Goal: Task Accomplishment & Management: Complete application form

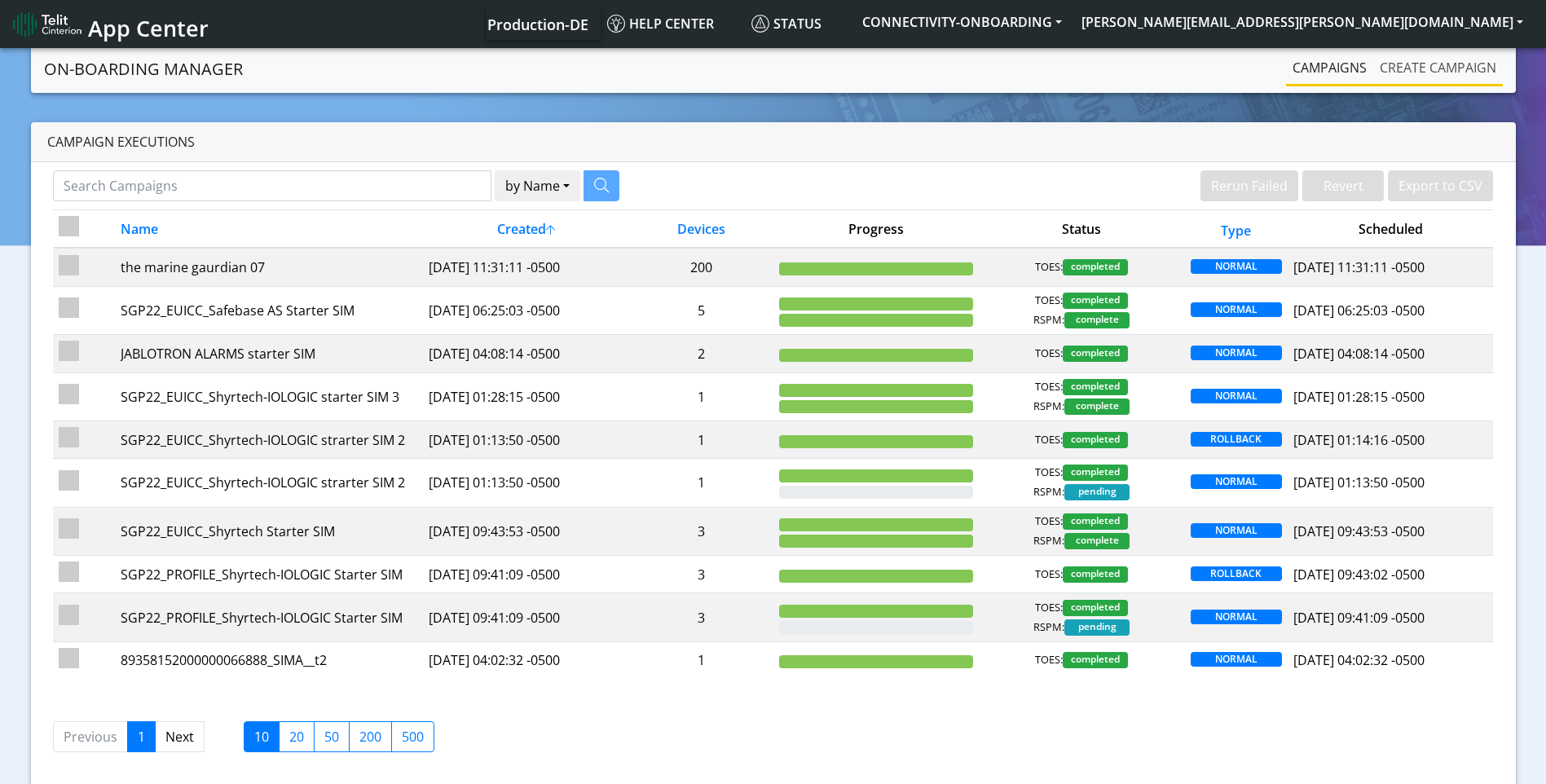
click at [1423, 69] on link "Create campaign" at bounding box center [1439, 68] width 130 height 33
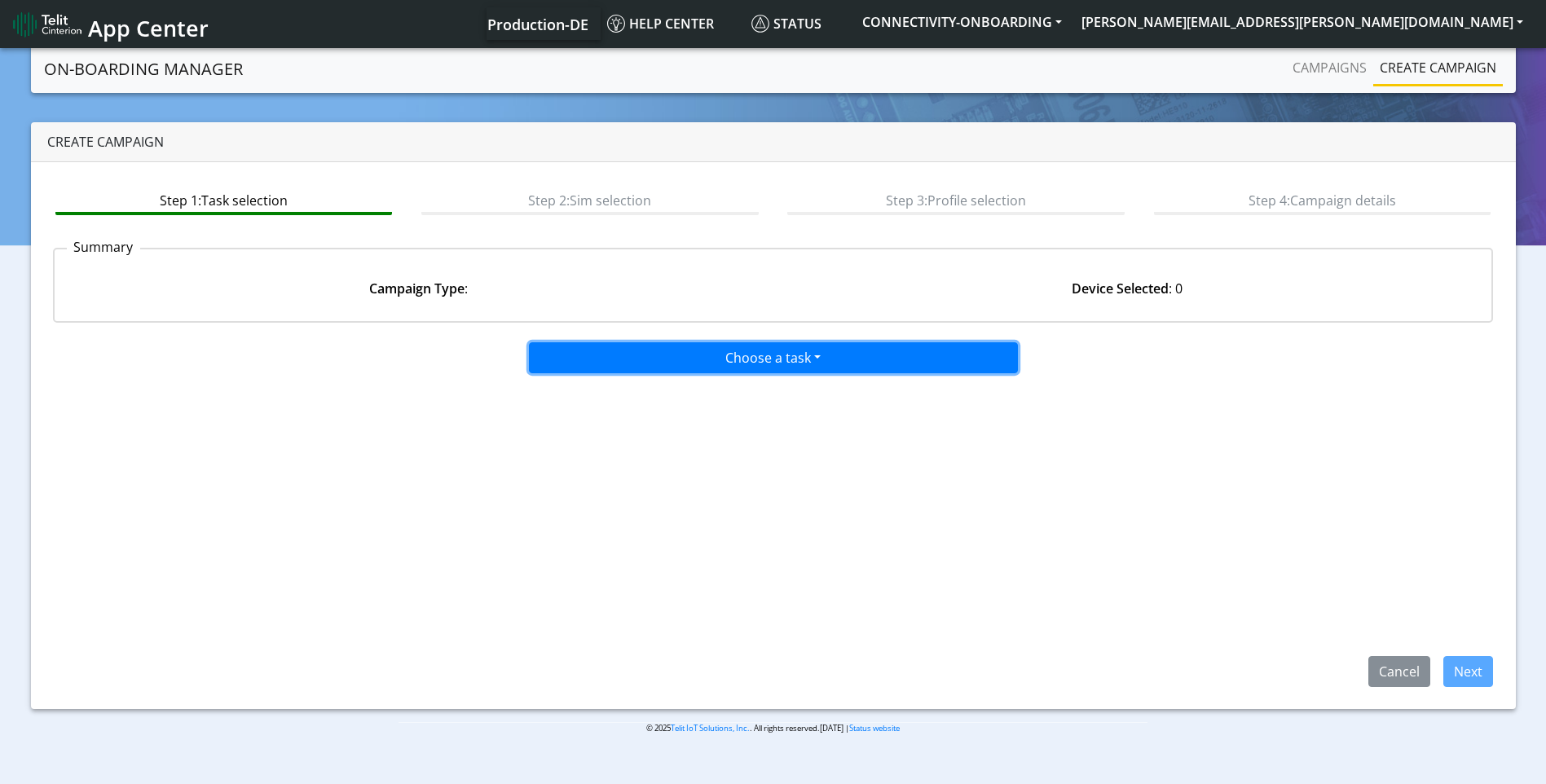
click at [684, 356] on button "Choose a task" at bounding box center [774, 357] width 489 height 31
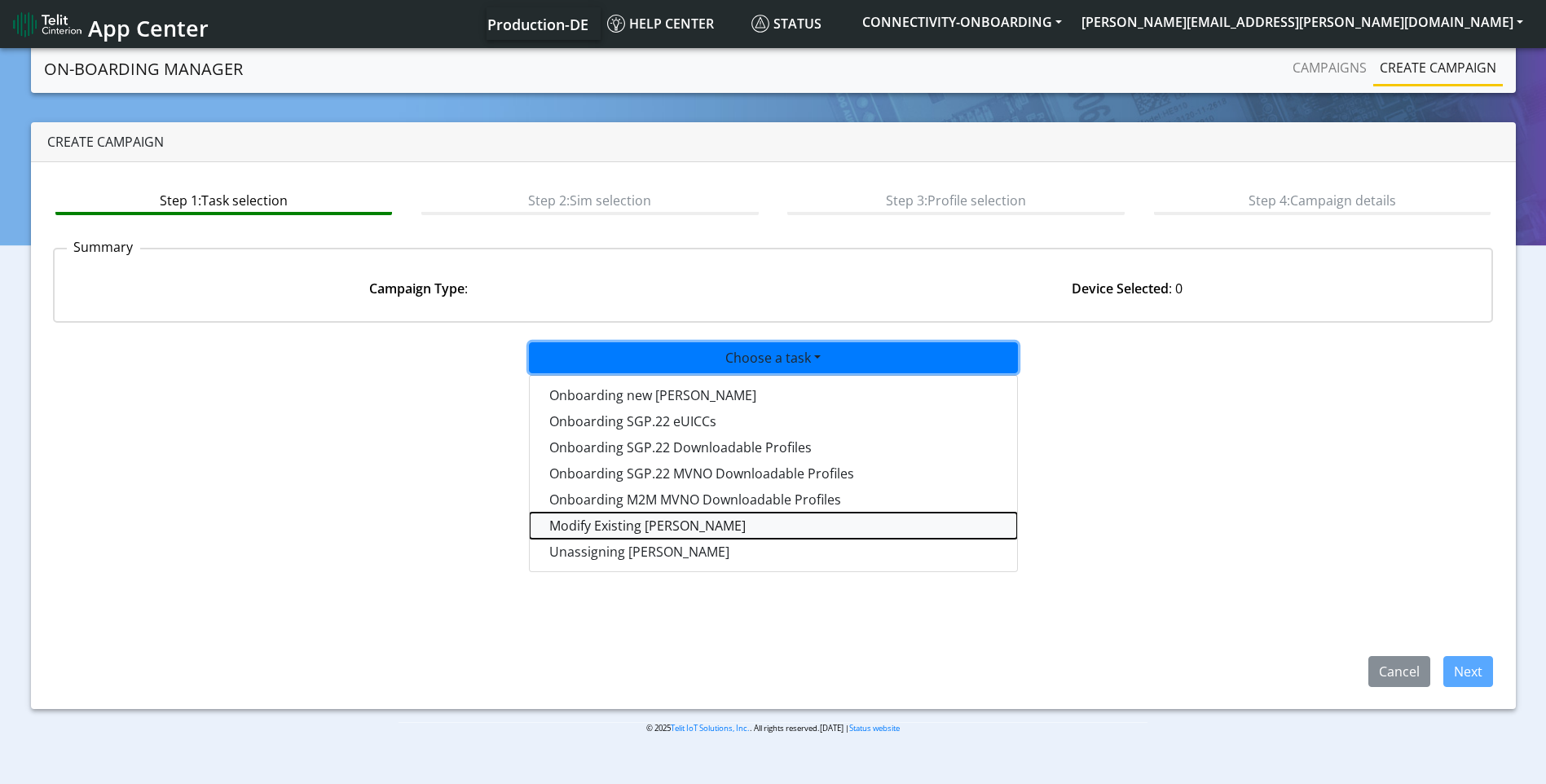
click at [620, 519] on taskiotp-dropdown "Modify Existing [PERSON_NAME]" at bounding box center [773, 525] width 487 height 26
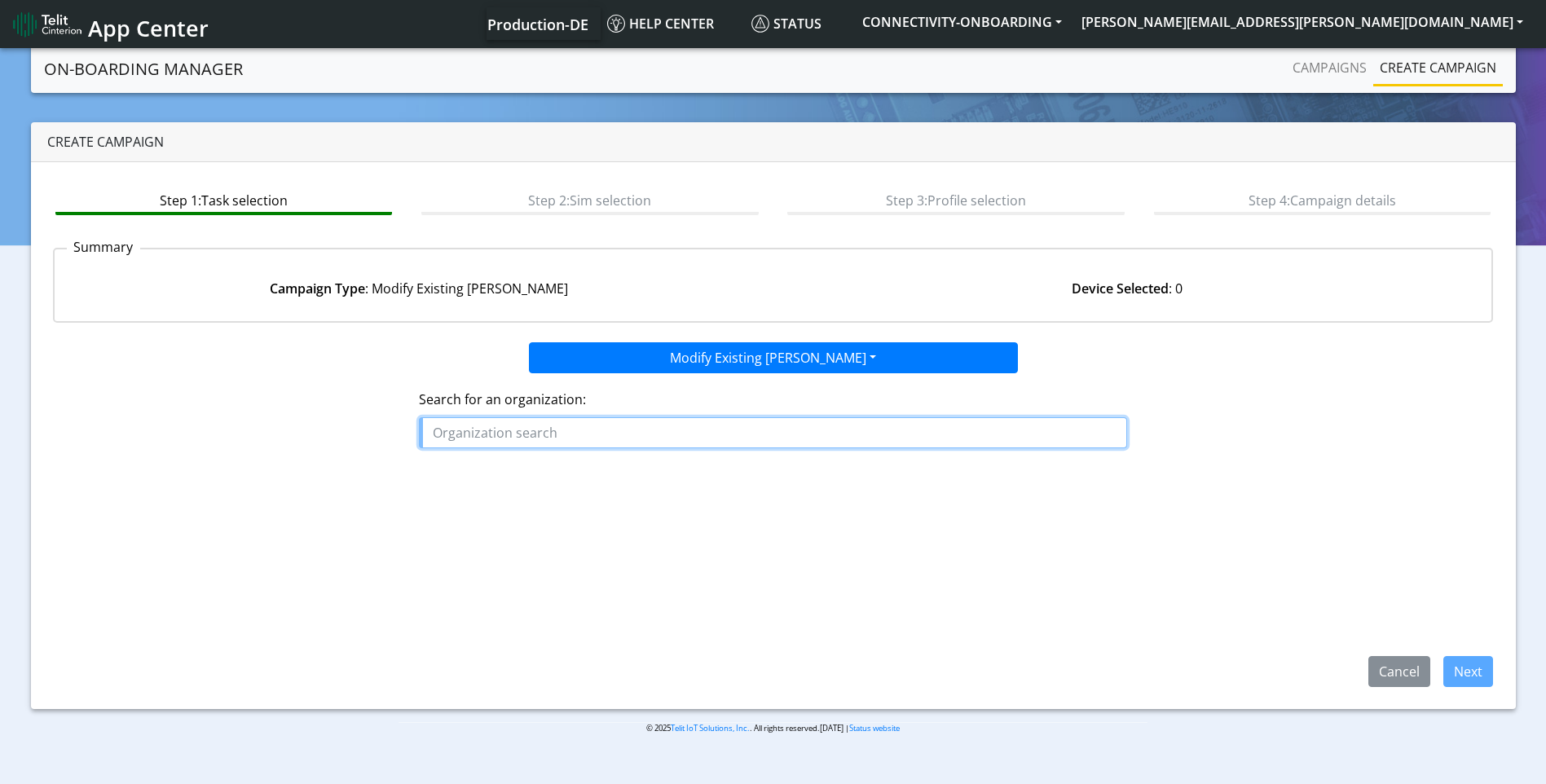
click at [493, 428] on input "text" at bounding box center [773, 432] width 708 height 31
click at [495, 467] on button "JUK EE" at bounding box center [483, 470] width 129 height 26
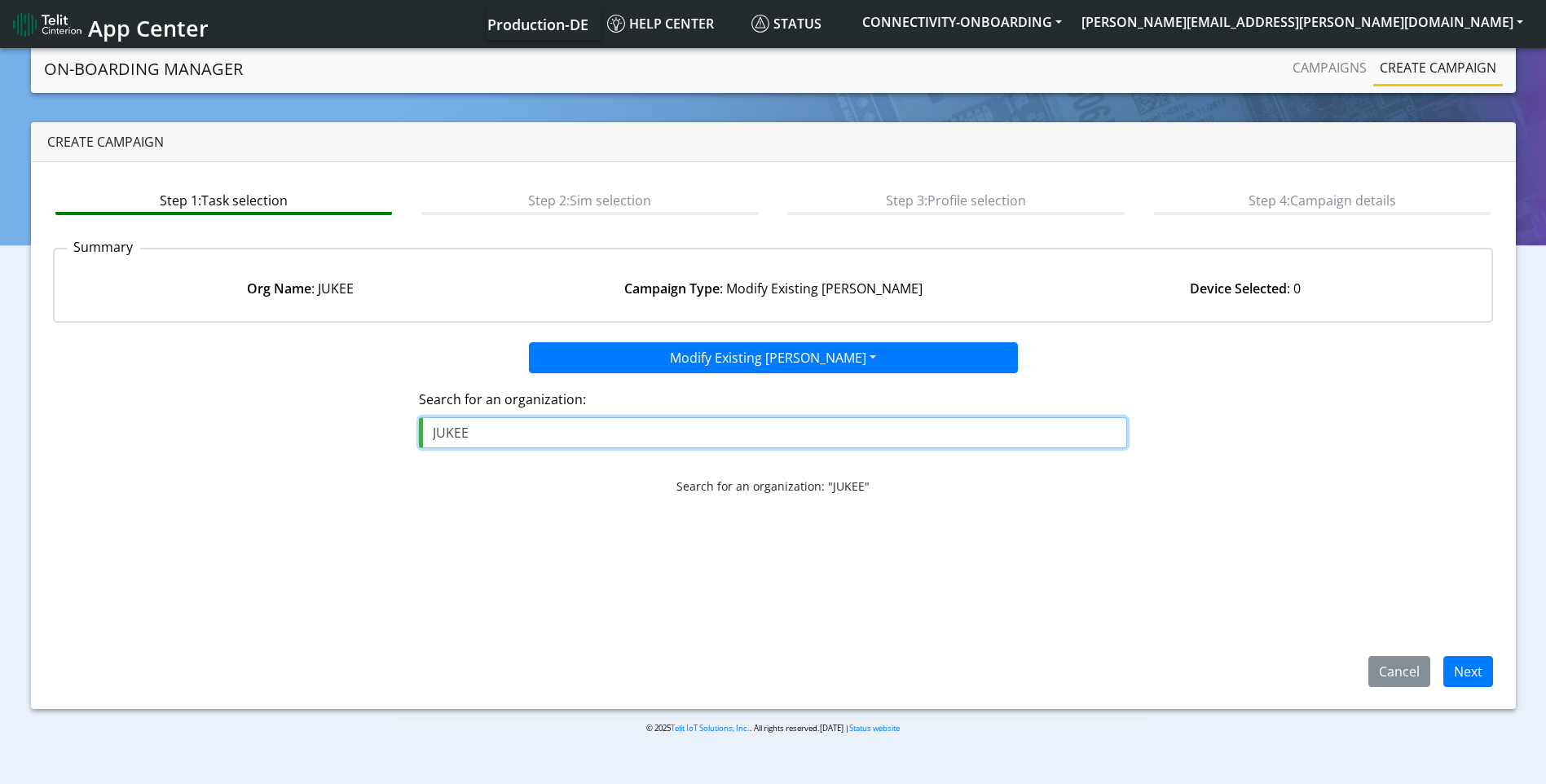
scroll to position [6, 0]
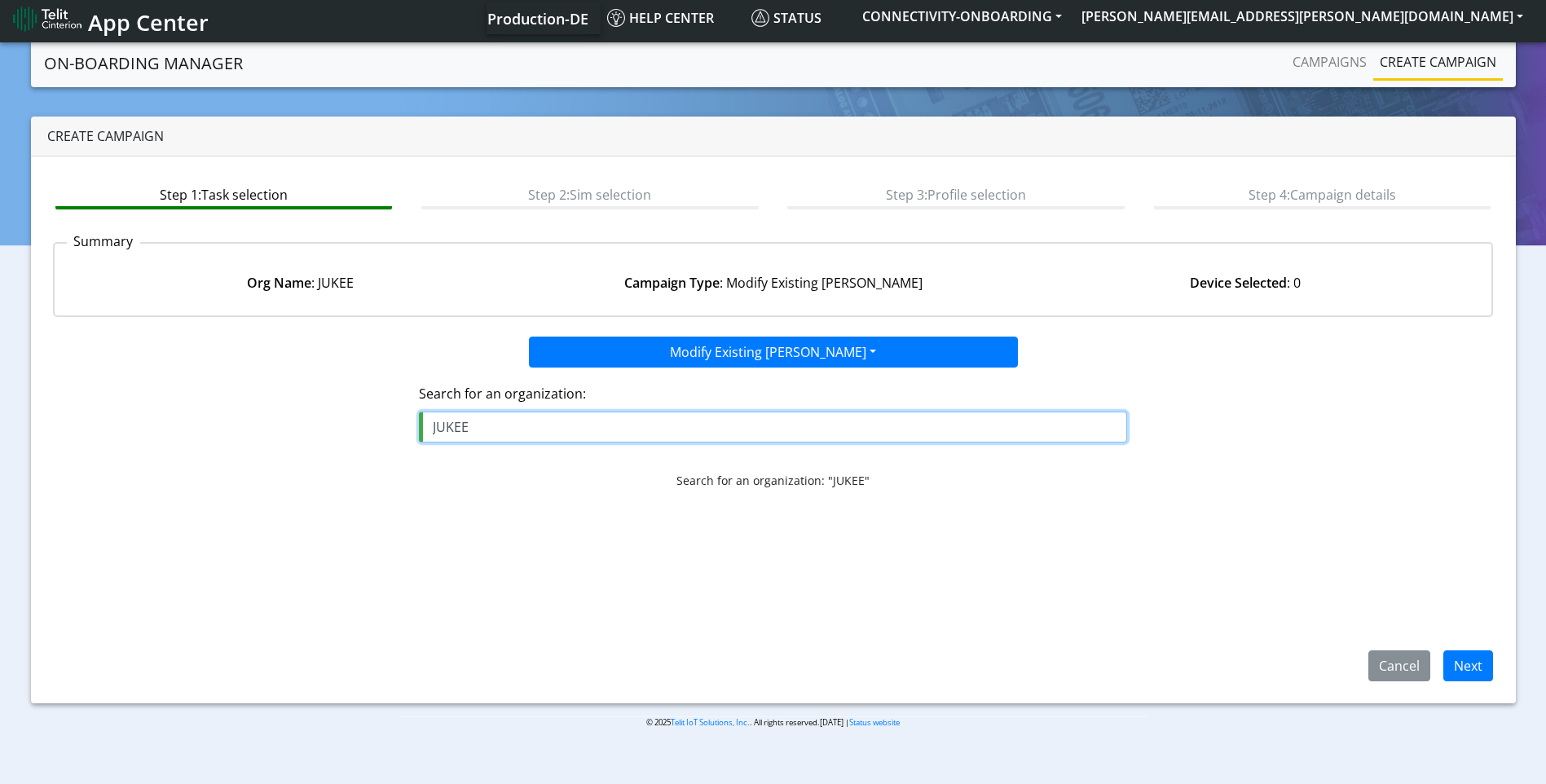
type input "JUKEE"
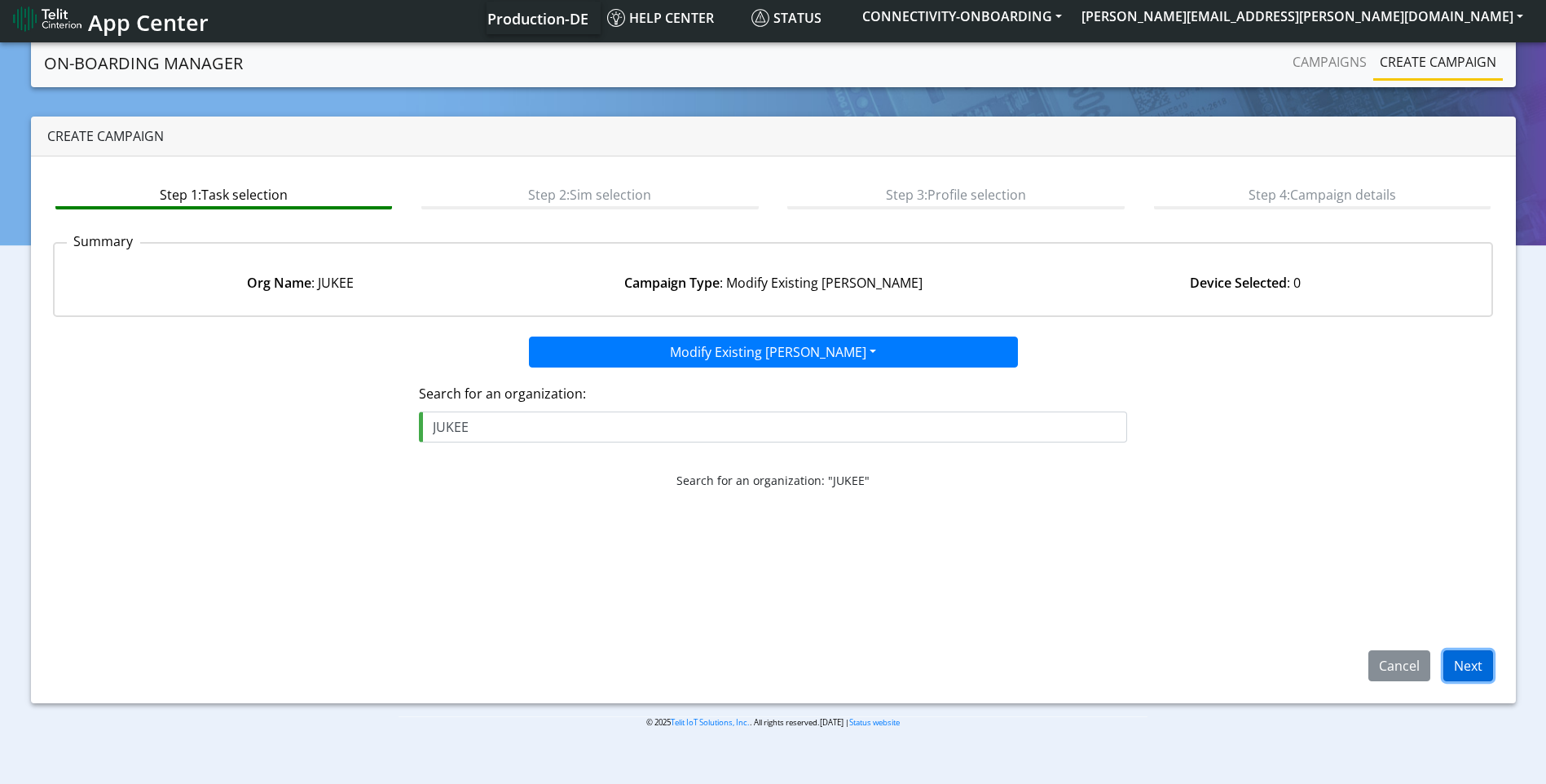
click at [1465, 664] on button "Next" at bounding box center [1468, 666] width 50 height 31
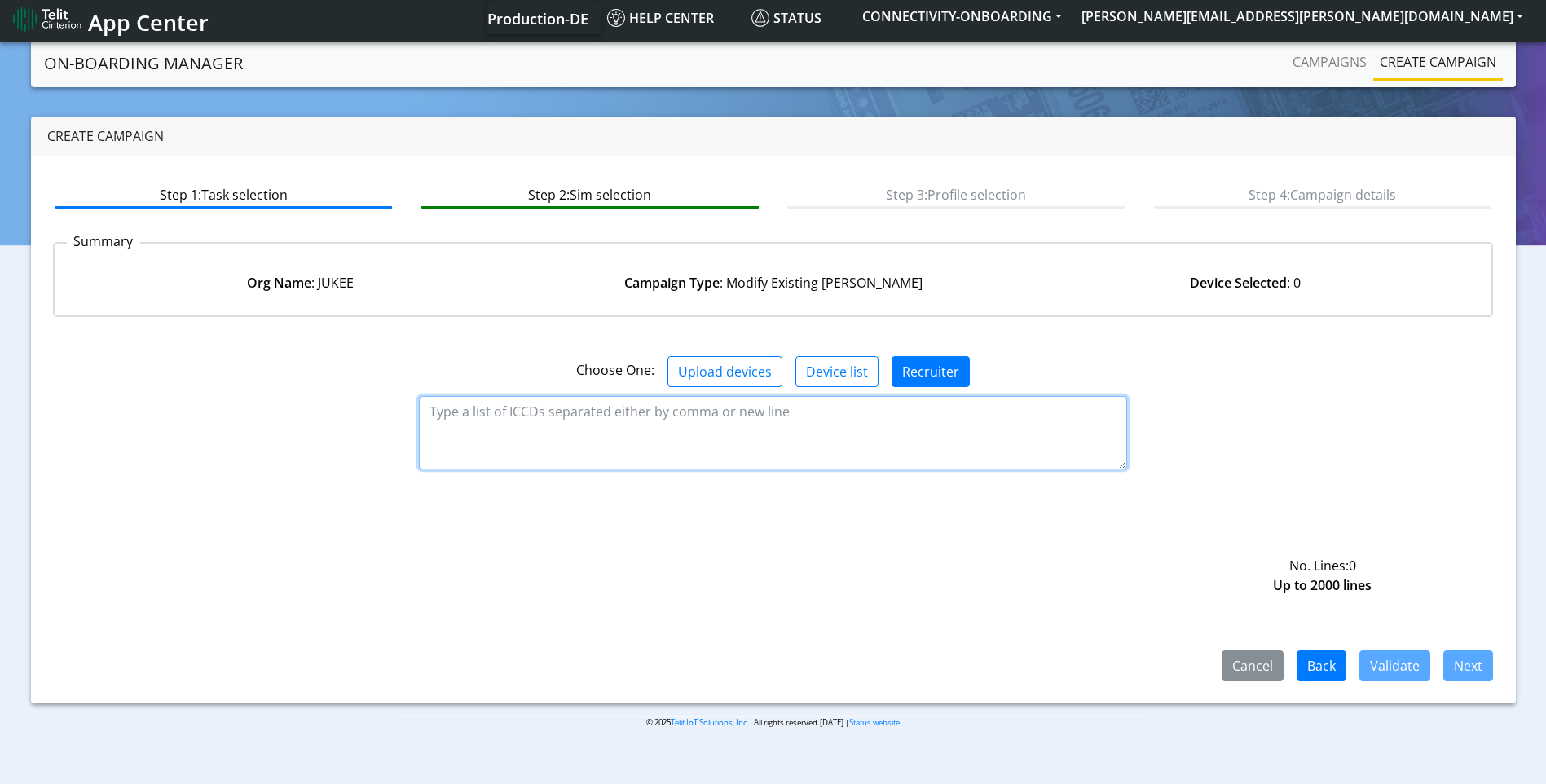
click at [738, 414] on textarea at bounding box center [773, 432] width 708 height 73
paste textarea "89358151000025952766"
type textarea "89358151000025952766"
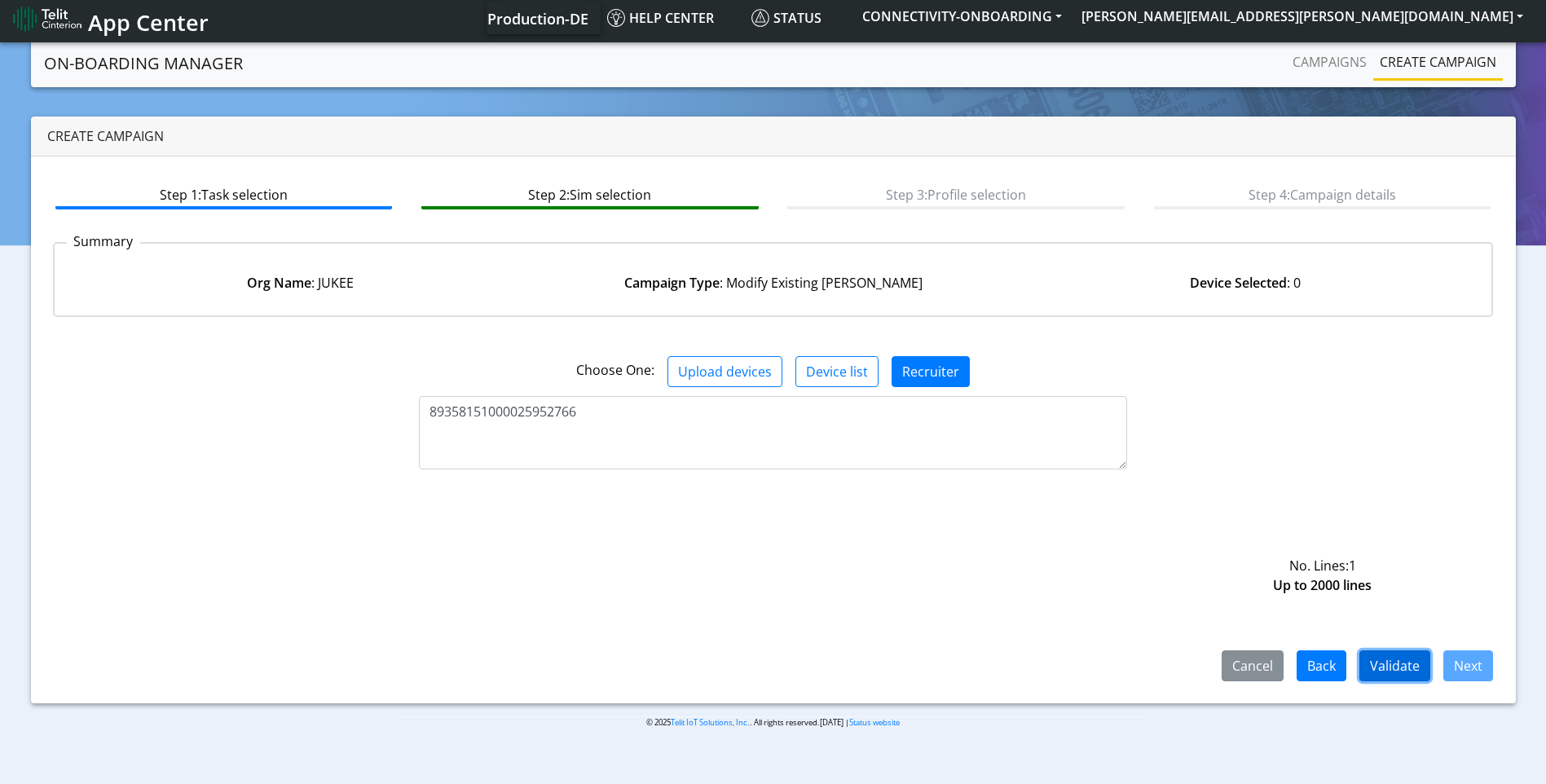
click at [1417, 662] on button "Validate" at bounding box center [1395, 666] width 71 height 31
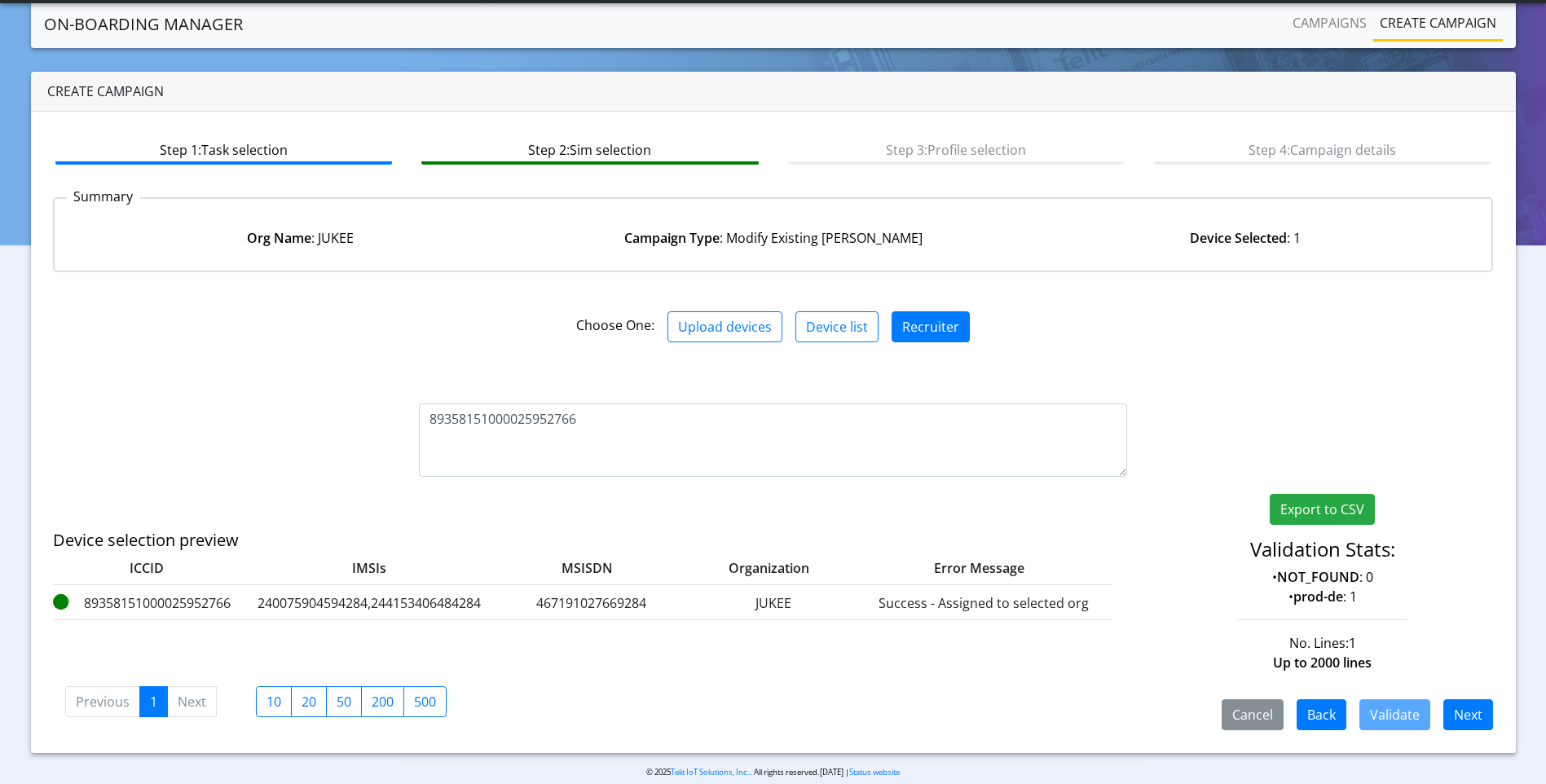
scroll to position [25, 0]
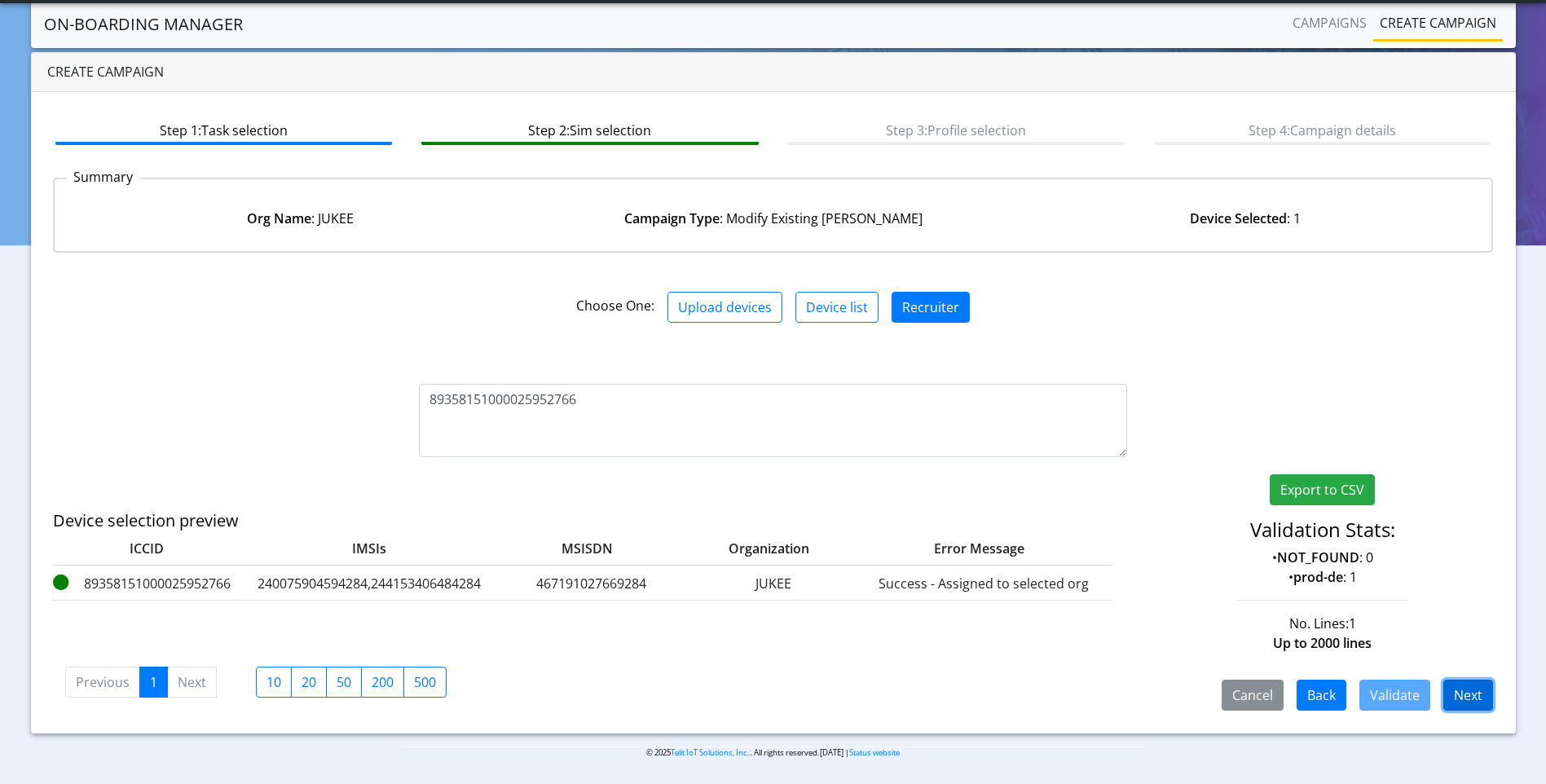
click at [1470, 697] on button "Next" at bounding box center [1468, 695] width 50 height 31
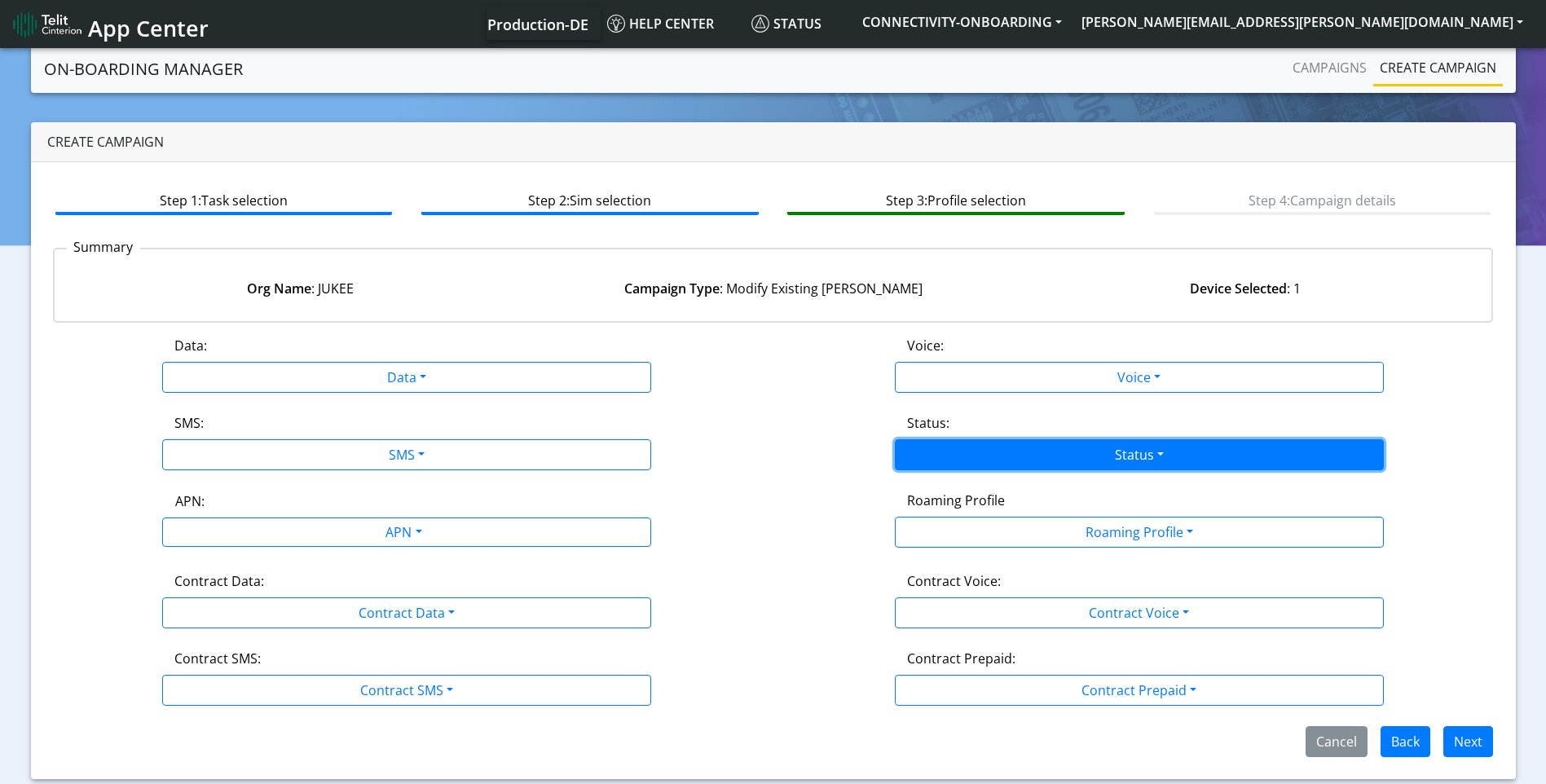
click at [1044, 460] on button "Status" at bounding box center [1140, 454] width 489 height 31
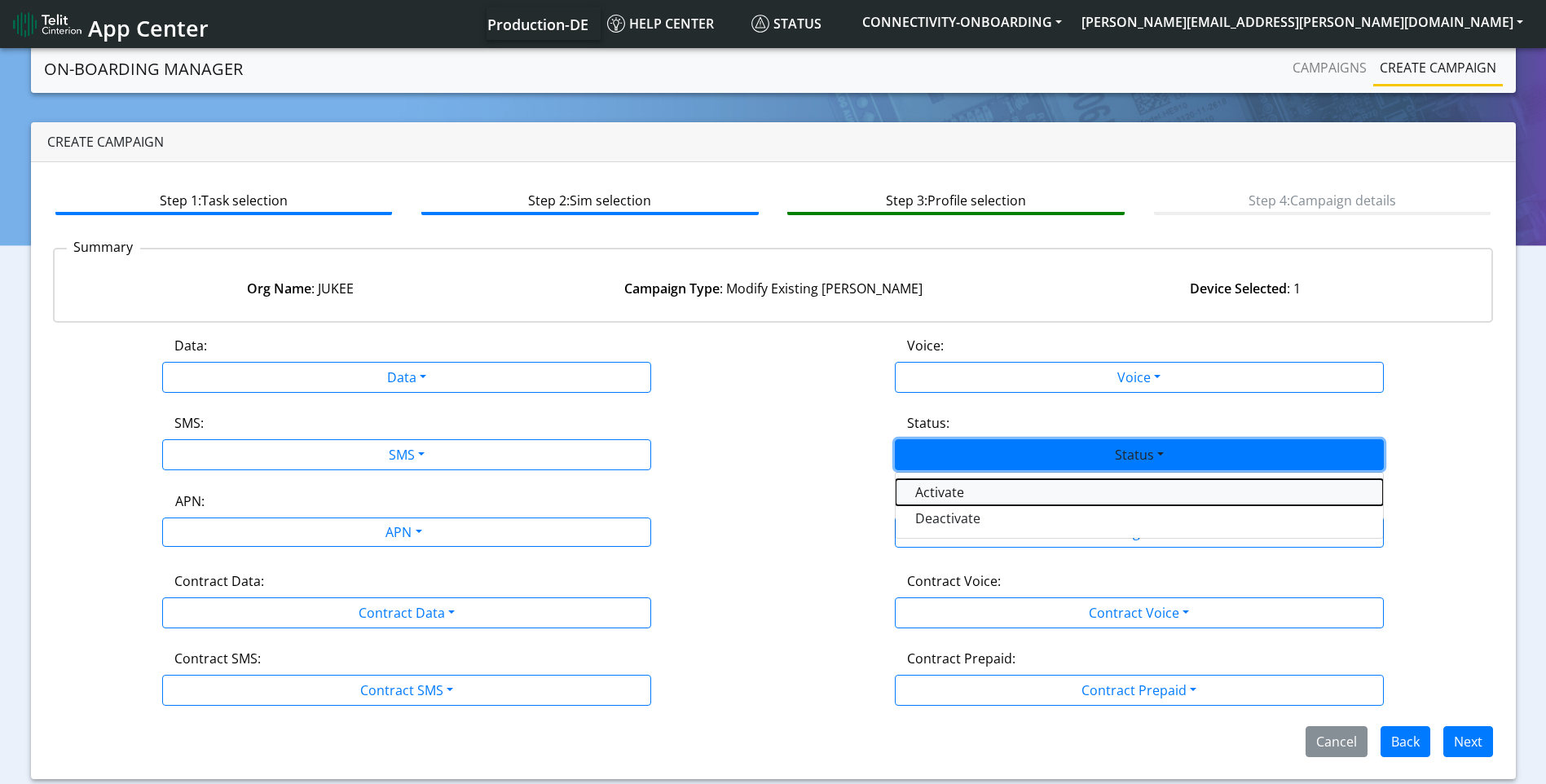
click at [1004, 492] on button "Activate" at bounding box center [1140, 493] width 487 height 26
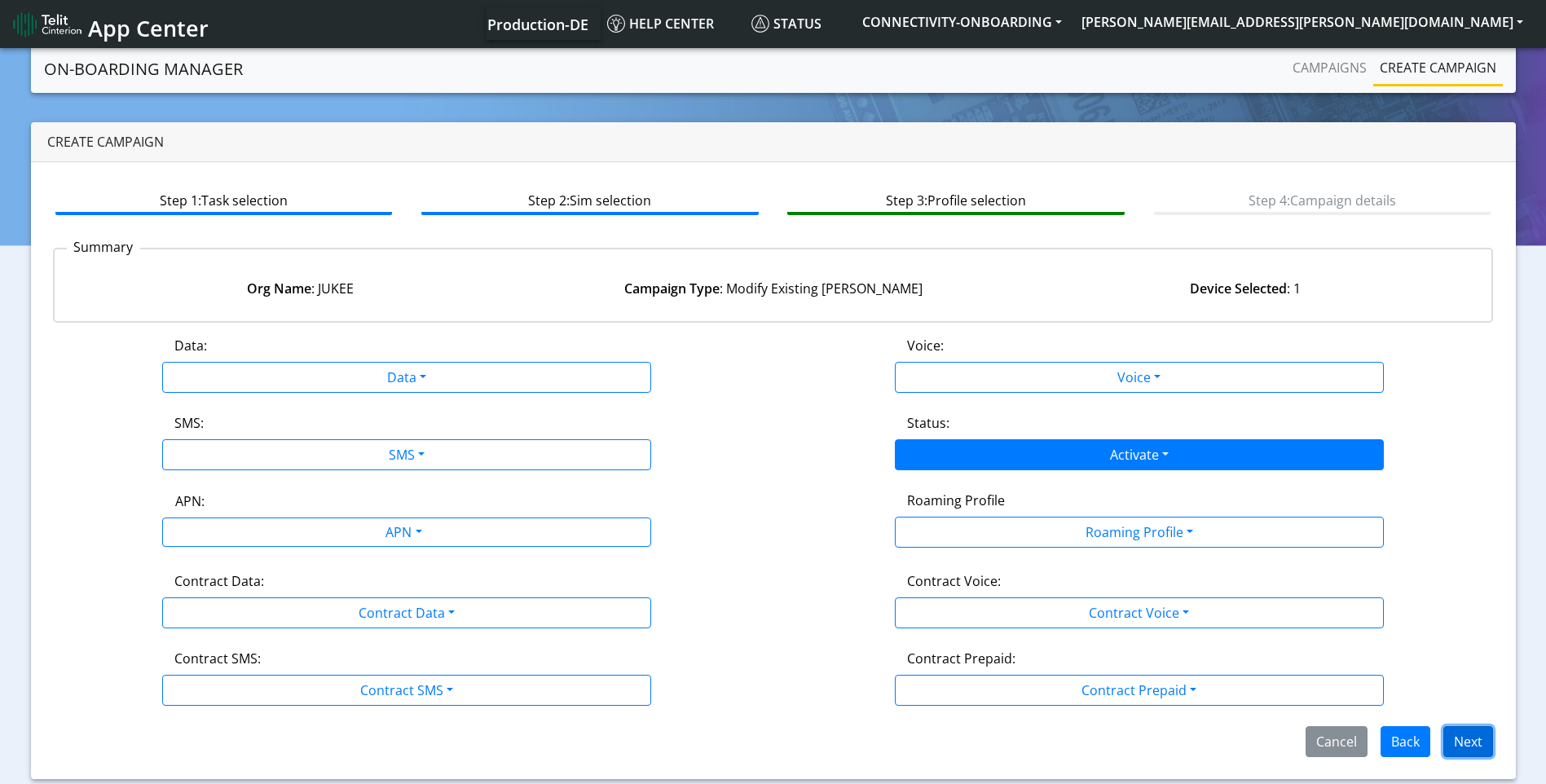
click at [1467, 737] on button "Next" at bounding box center [1468, 741] width 50 height 31
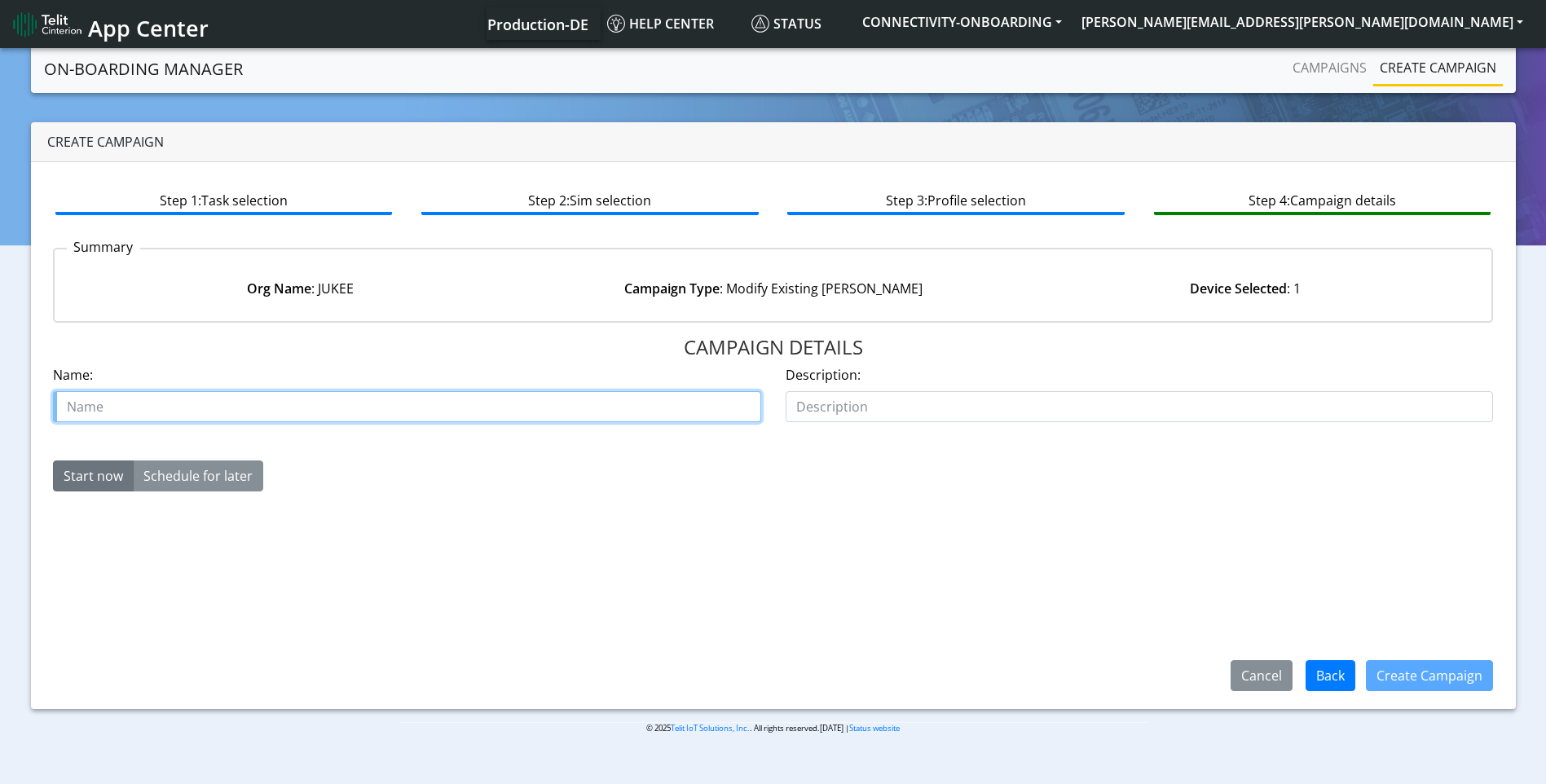
click at [205, 411] on input "text" at bounding box center [406, 406] width 708 height 31
paste input "00637352"
type input "jukee case 00637352"
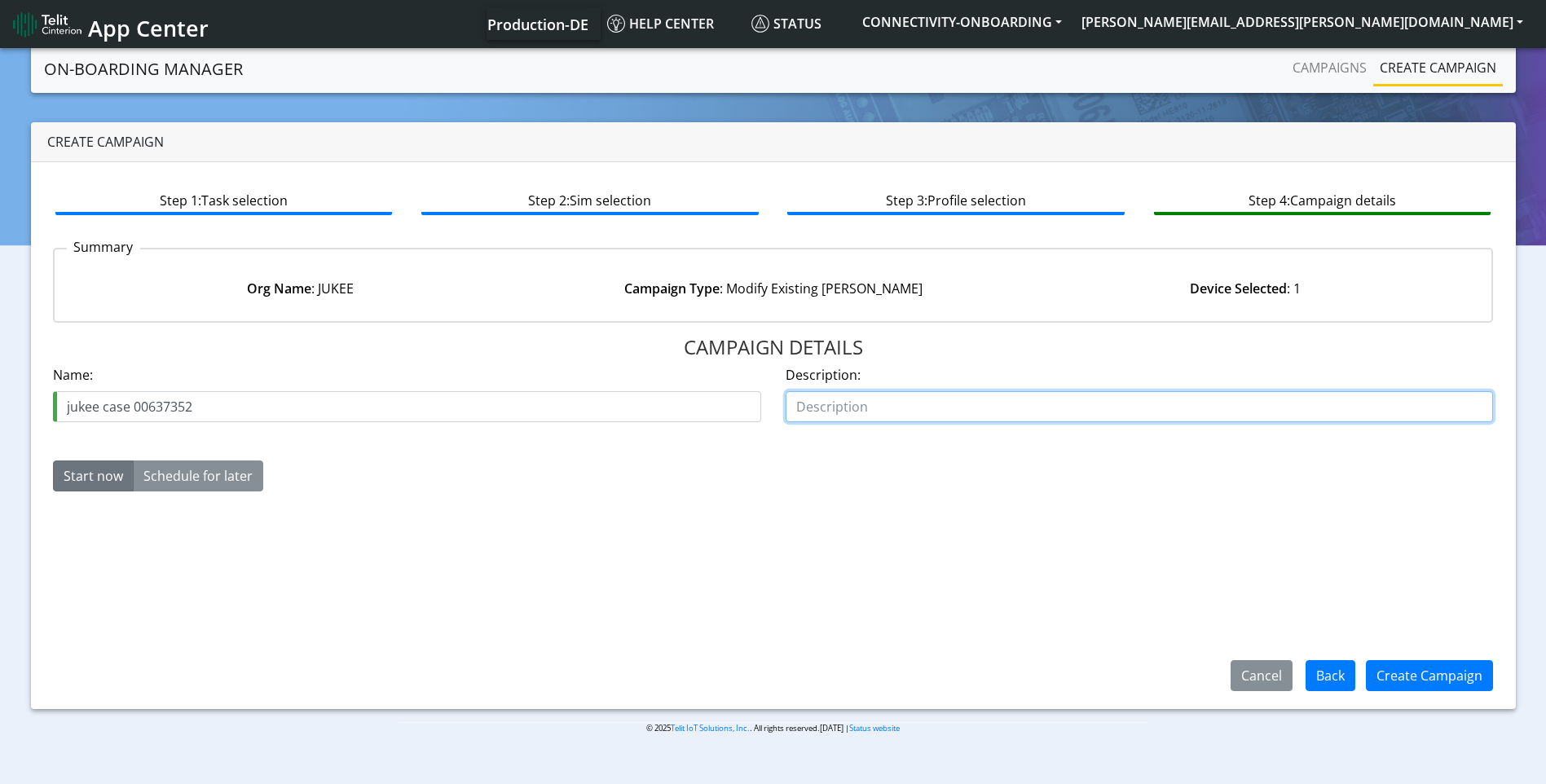
click at [855, 399] on input "text" at bounding box center [1140, 406] width 708 height 31
type input "activate"
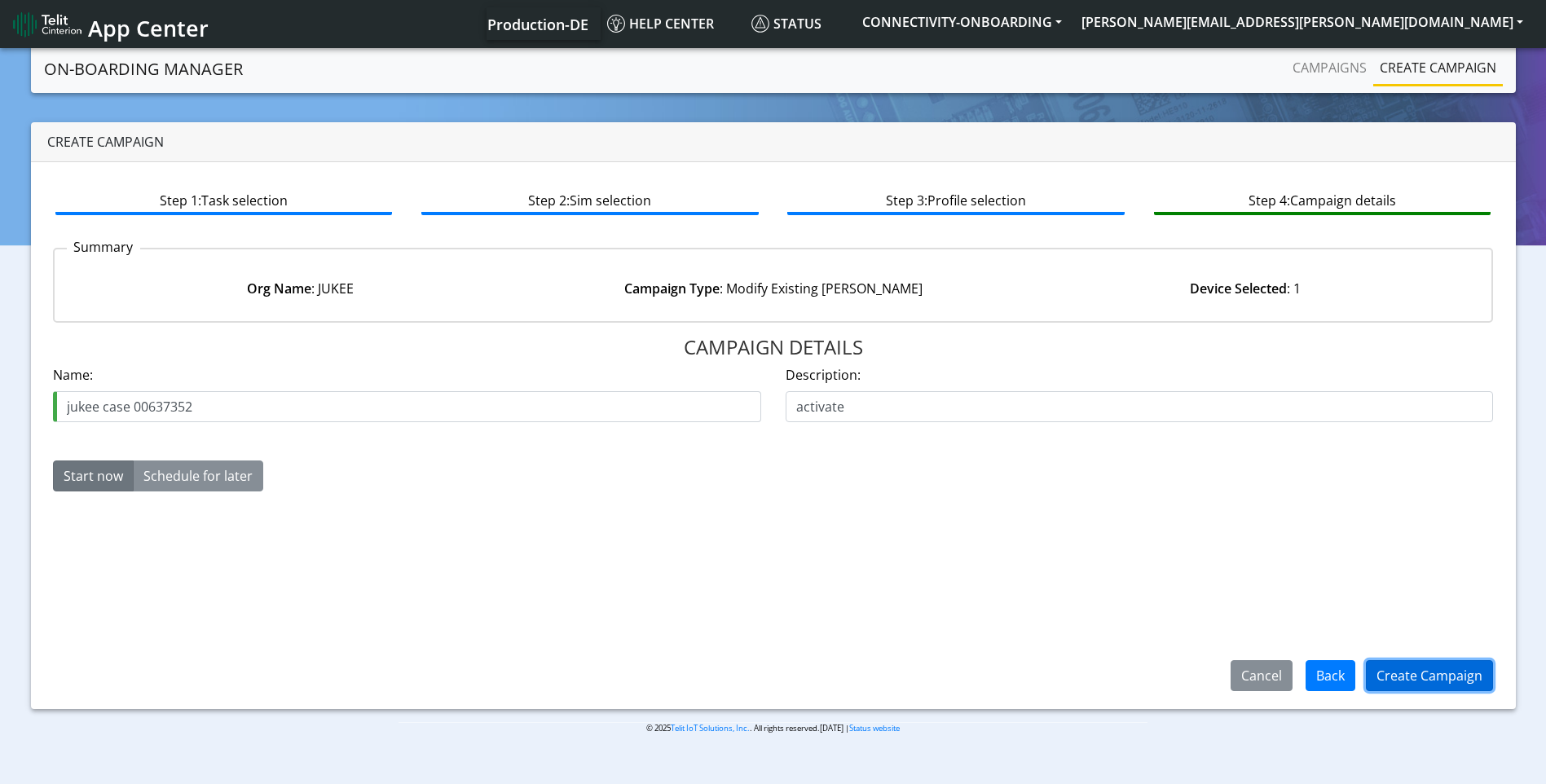
click at [1418, 671] on button "Create Campaign" at bounding box center [1429, 675] width 127 height 31
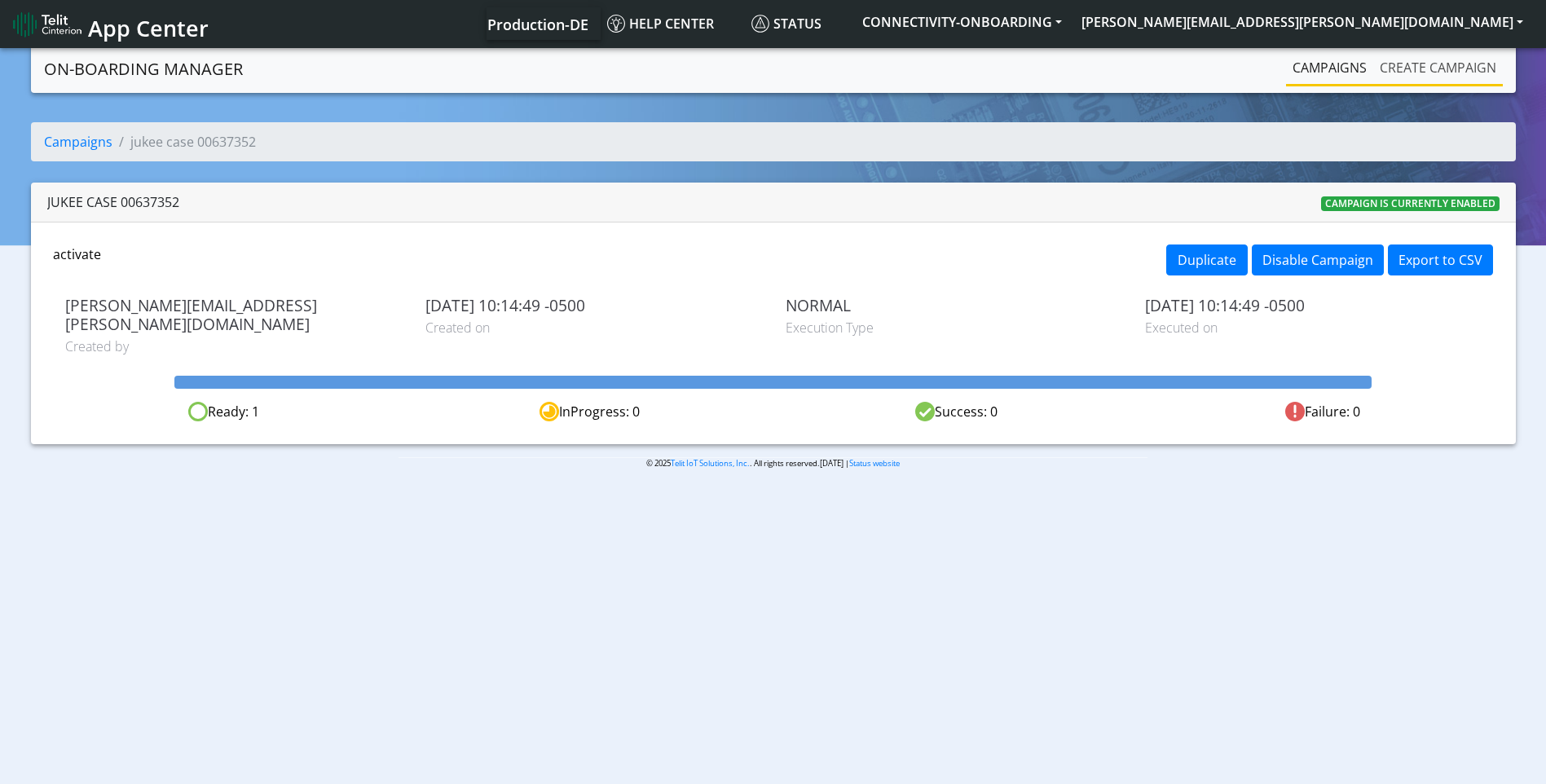
click at [1400, 81] on link "Create campaign" at bounding box center [1439, 68] width 130 height 33
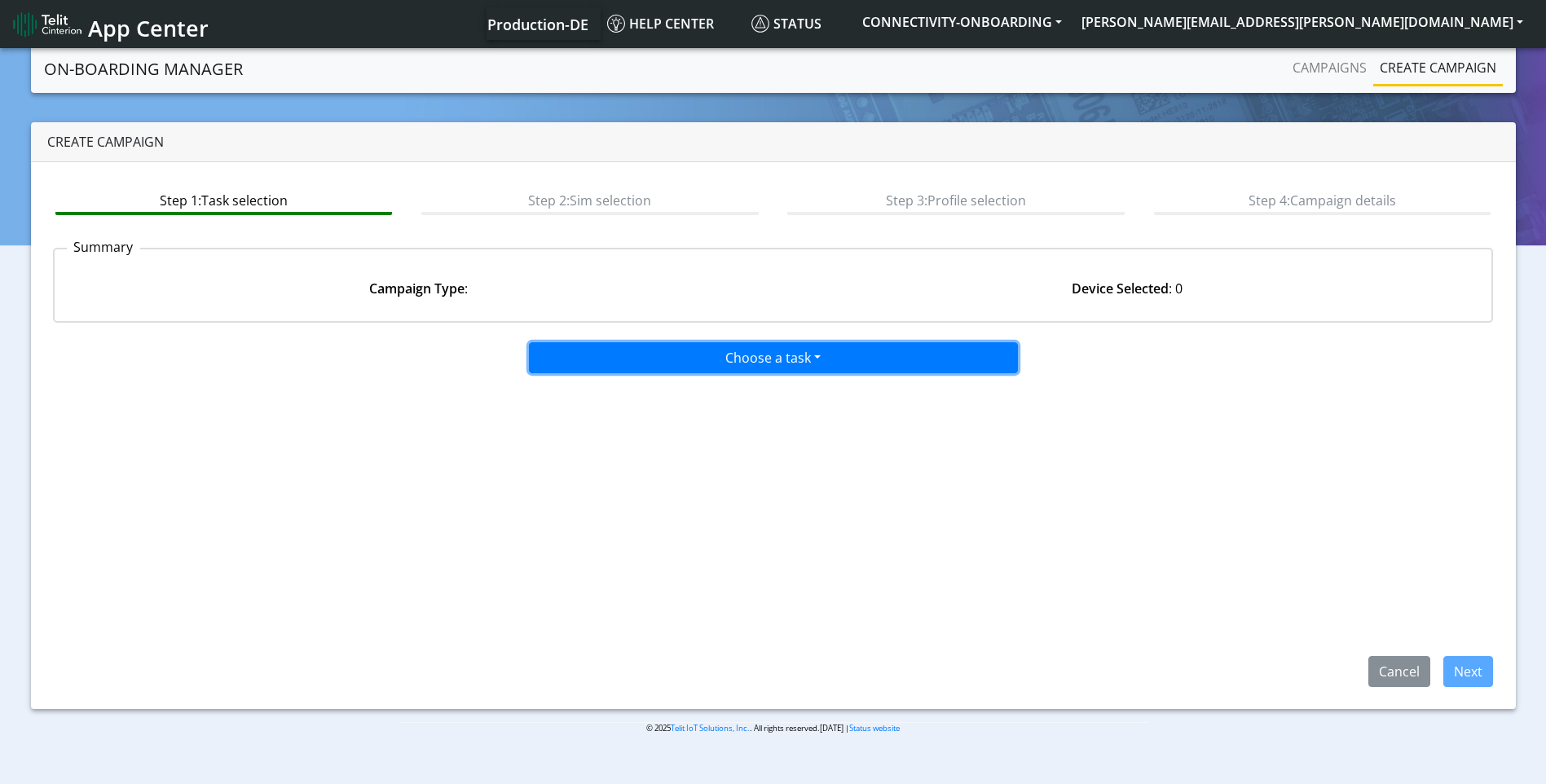
click at [674, 364] on button "Choose a task" at bounding box center [774, 357] width 489 height 31
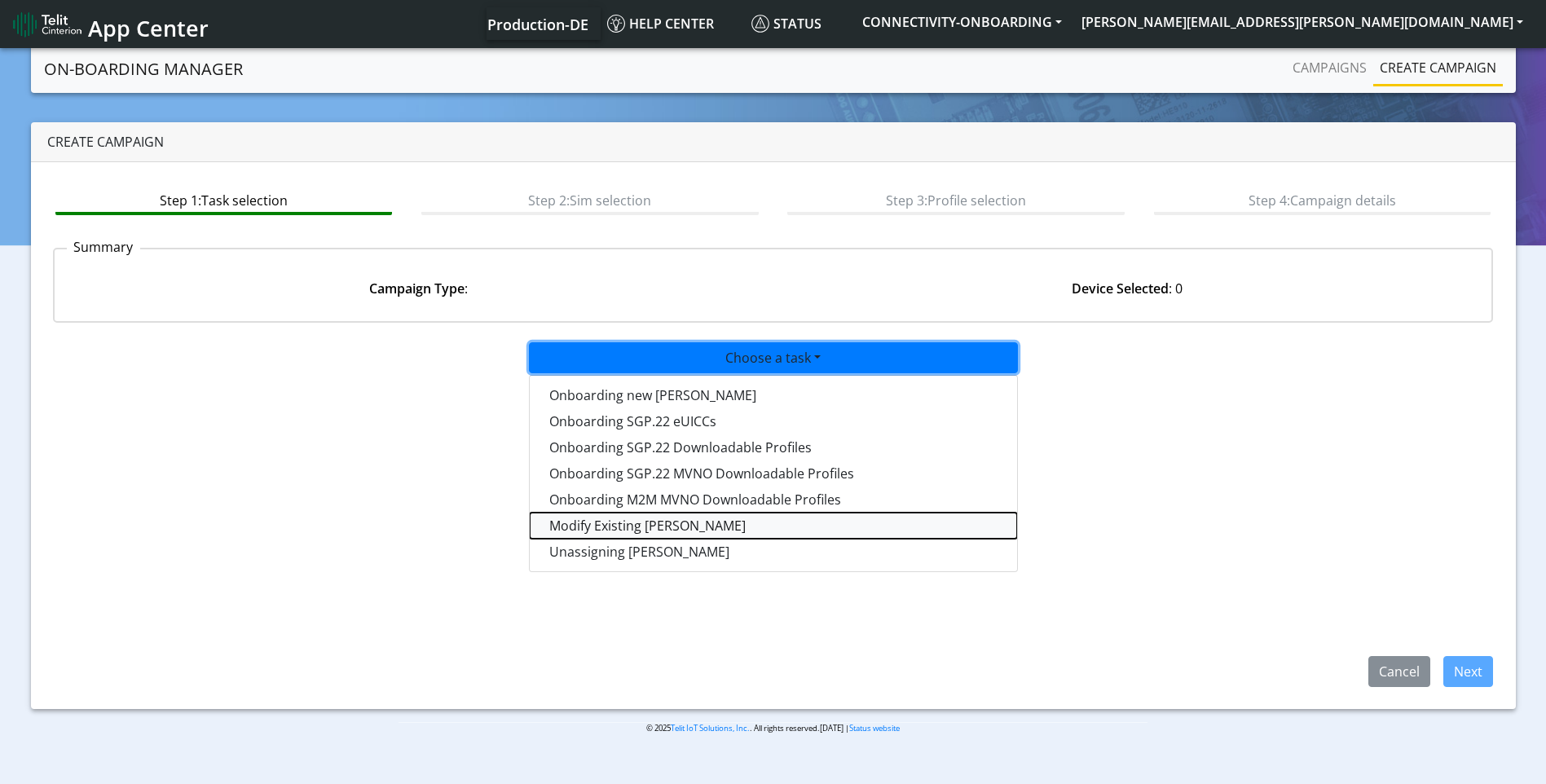
click at [634, 535] on taskiotp-dropdown "Modify Existing [PERSON_NAME]" at bounding box center [773, 525] width 487 height 26
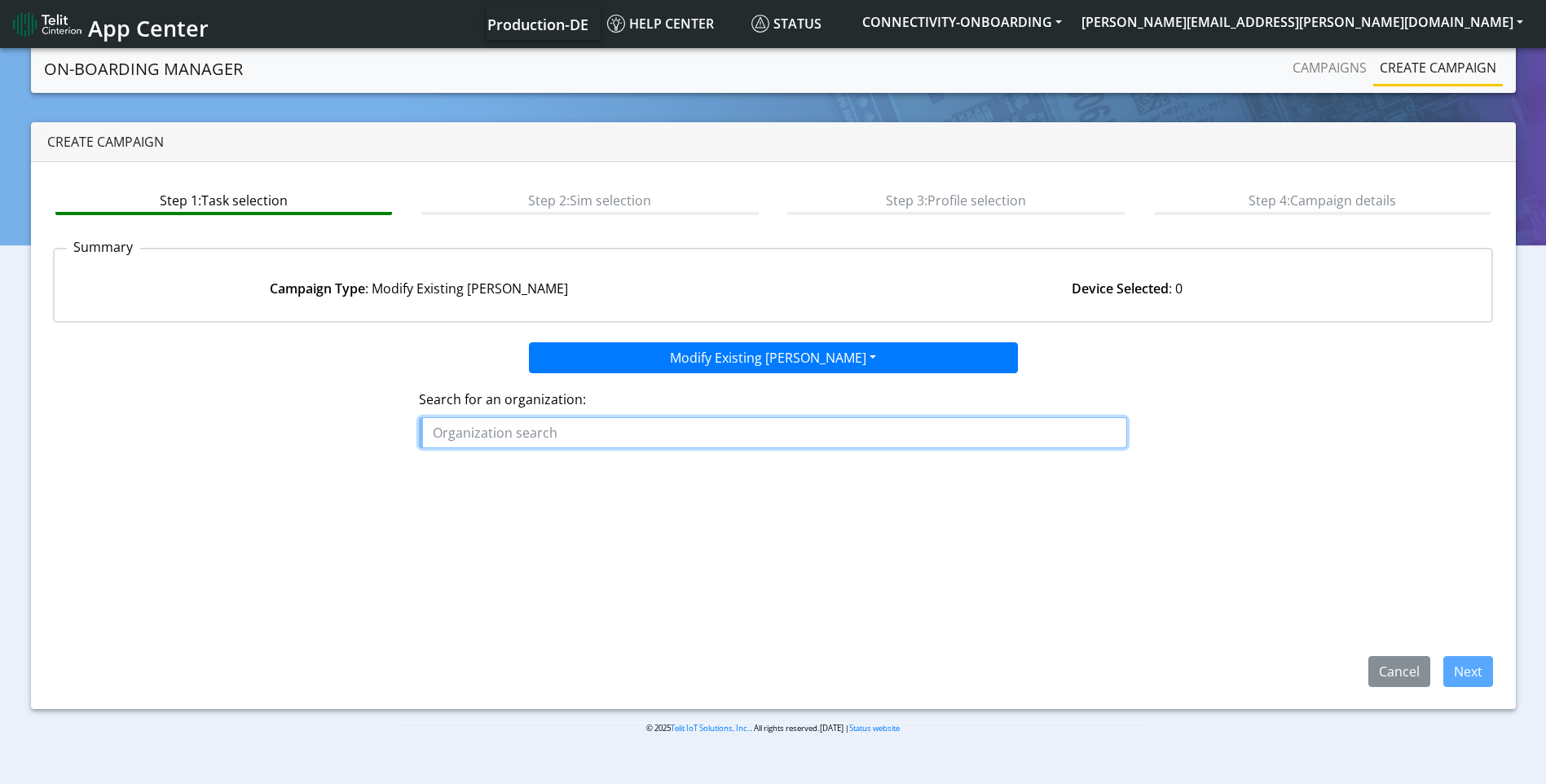
click at [676, 430] on input "text" at bounding box center [773, 432] width 708 height 31
click at [527, 476] on button "JUKEE" at bounding box center [483, 470] width 129 height 26
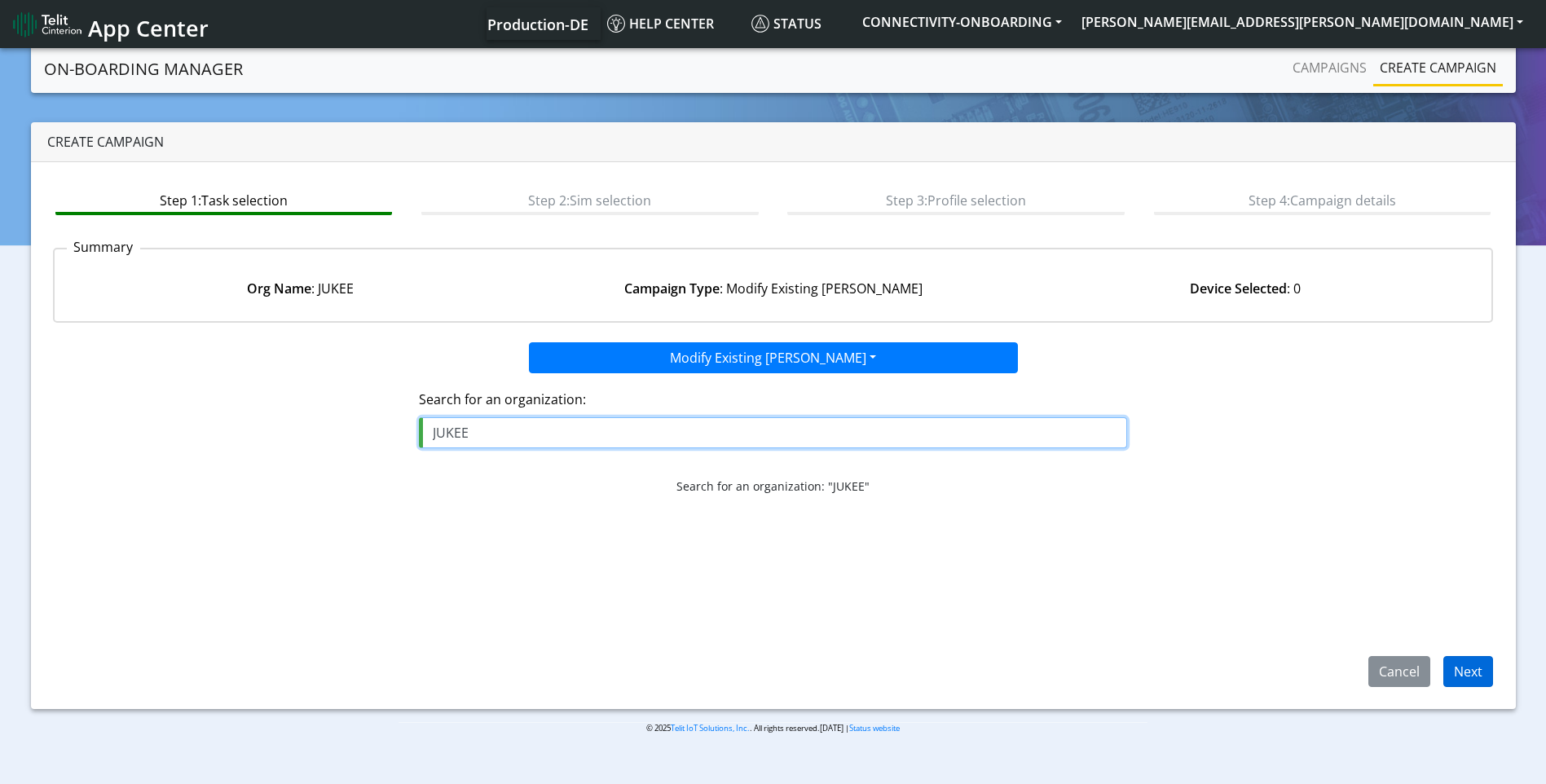
type input "JUKEE"
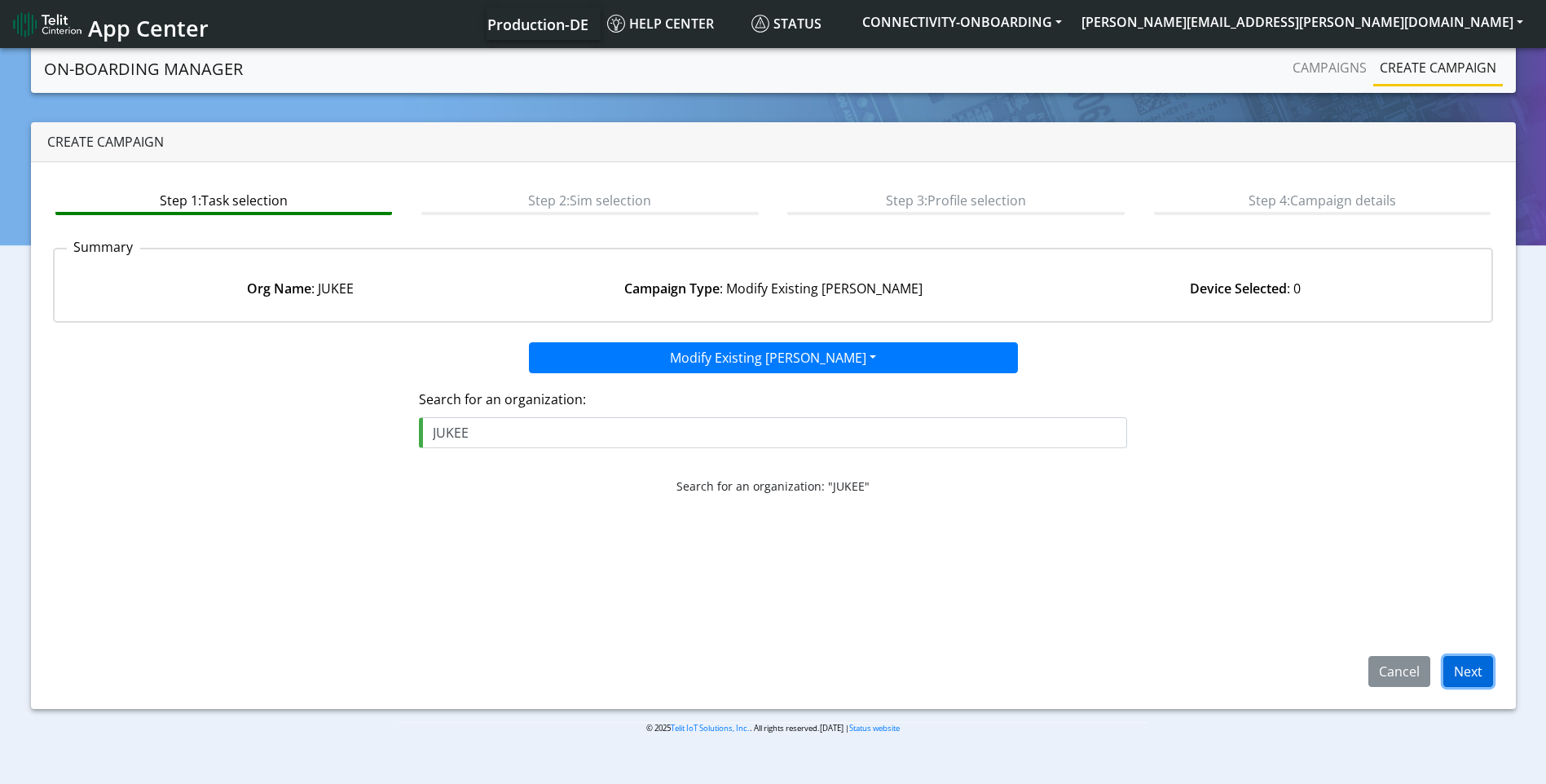
click at [1472, 676] on button "Next" at bounding box center [1468, 671] width 50 height 31
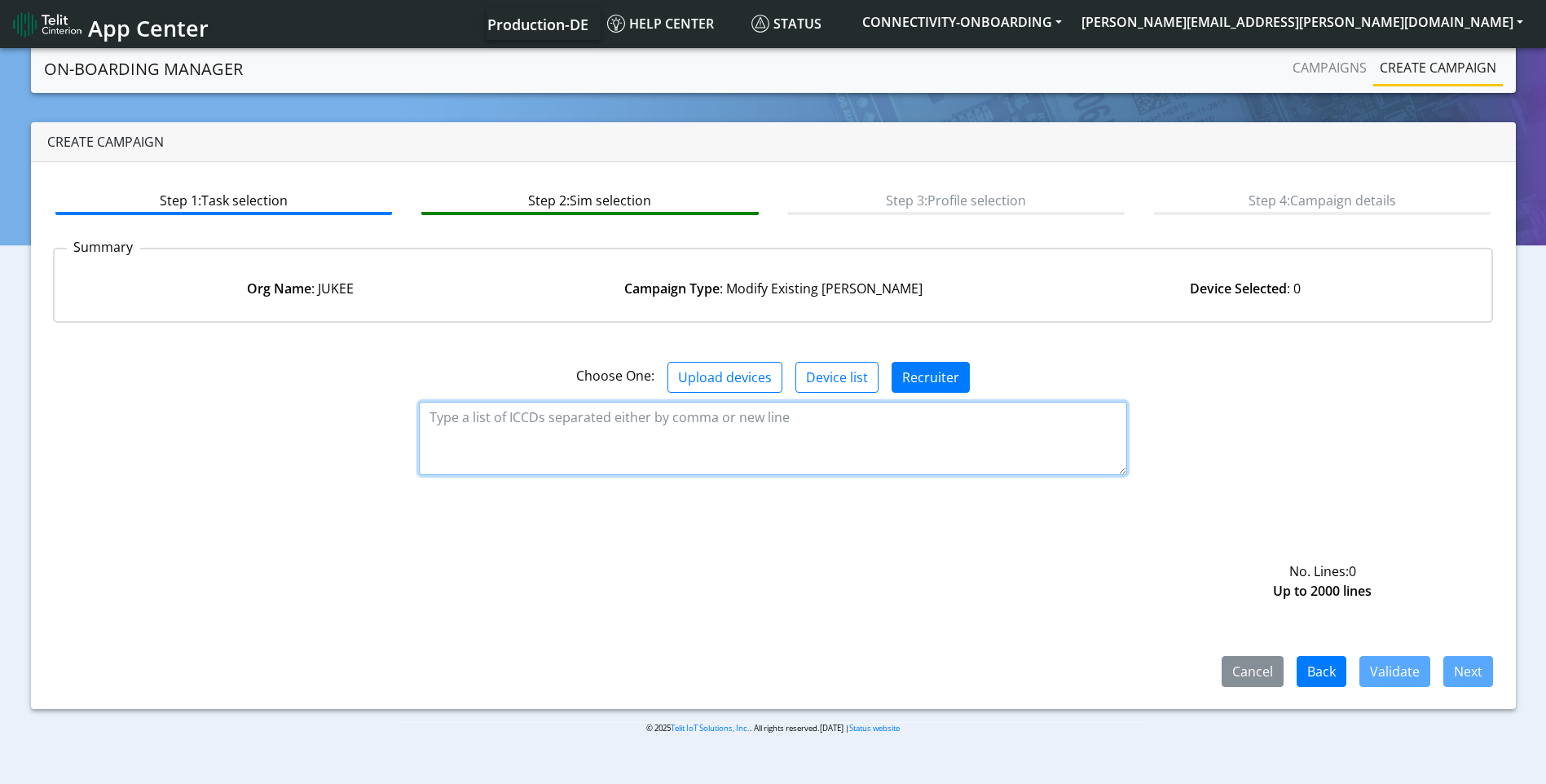
click at [542, 431] on textarea at bounding box center [773, 438] width 708 height 73
paste textarea "00637352"
drag, startPoint x: 535, startPoint y: 423, endPoint x: 281, endPoint y: 379, distance: 257.8
click at [281, 379] on div "Choose One: Upload devices Device list Recruiter 00637352 No. Lines: 1 Up to 20…" at bounding box center [773, 511] width 1442 height 352
paste textarea "89358151000025952766"
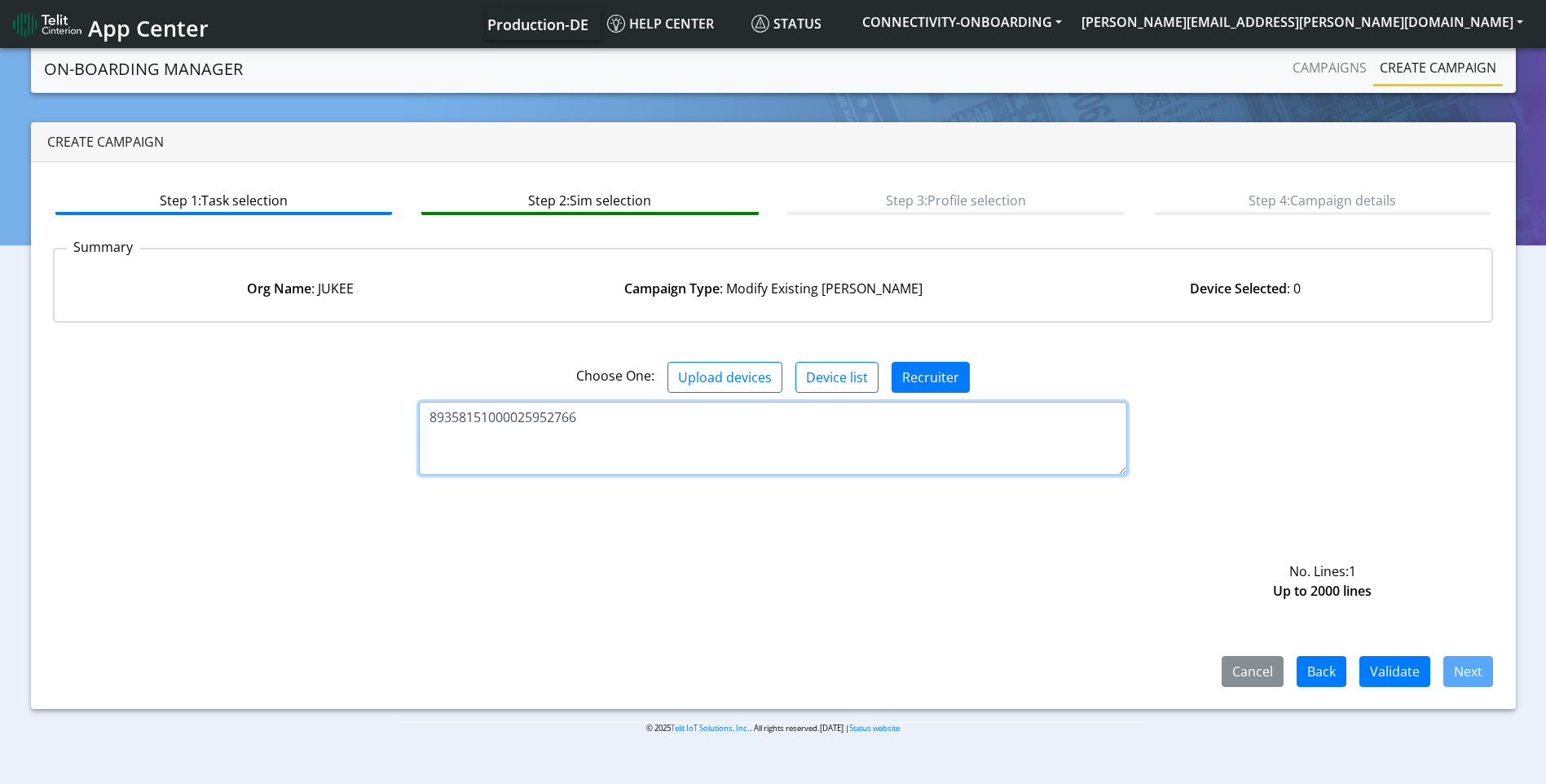
type textarea "89358151000025952766"
click at [1397, 675] on button "Validate" at bounding box center [1395, 671] width 71 height 31
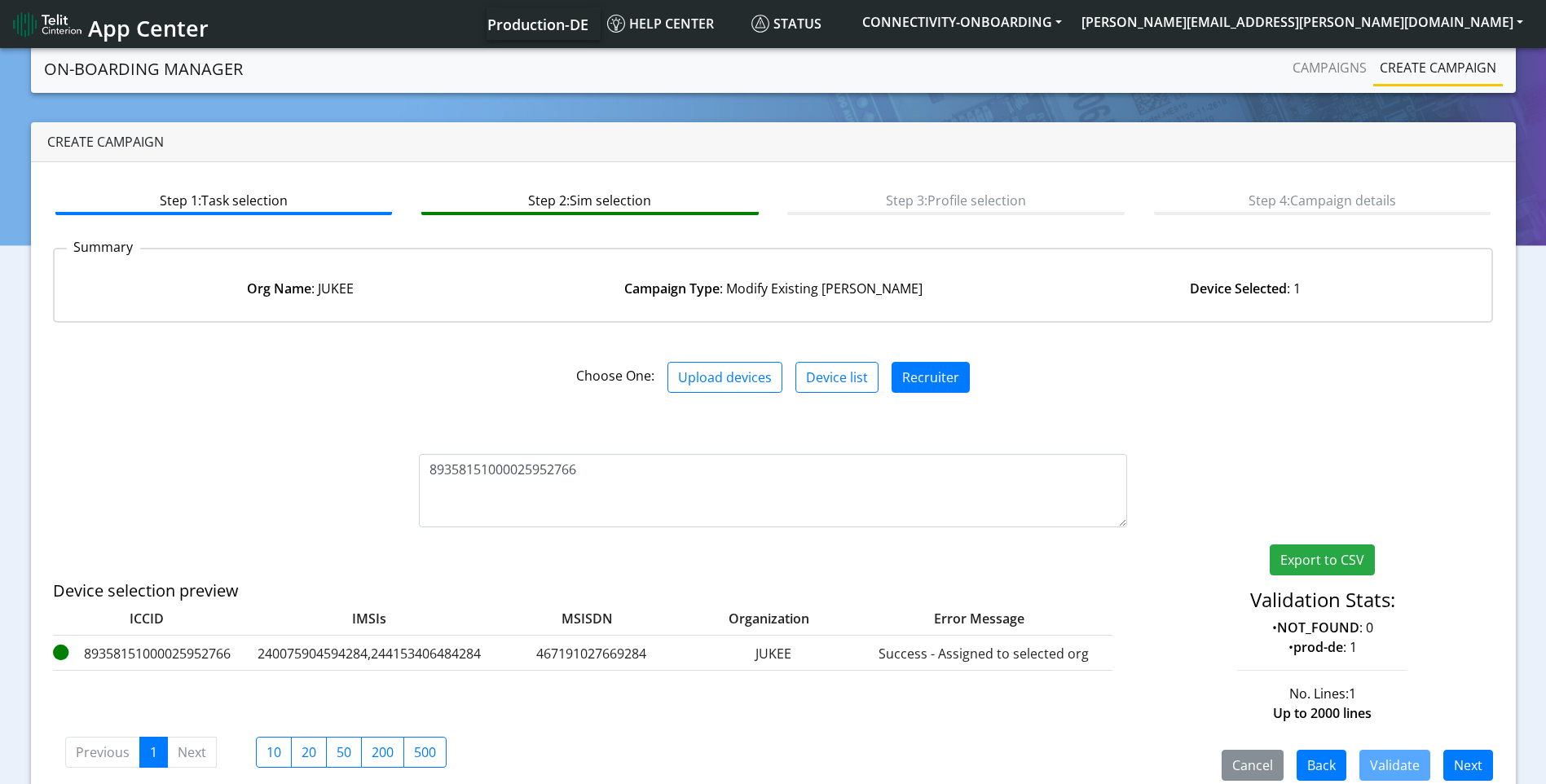
scroll to position [25, 0]
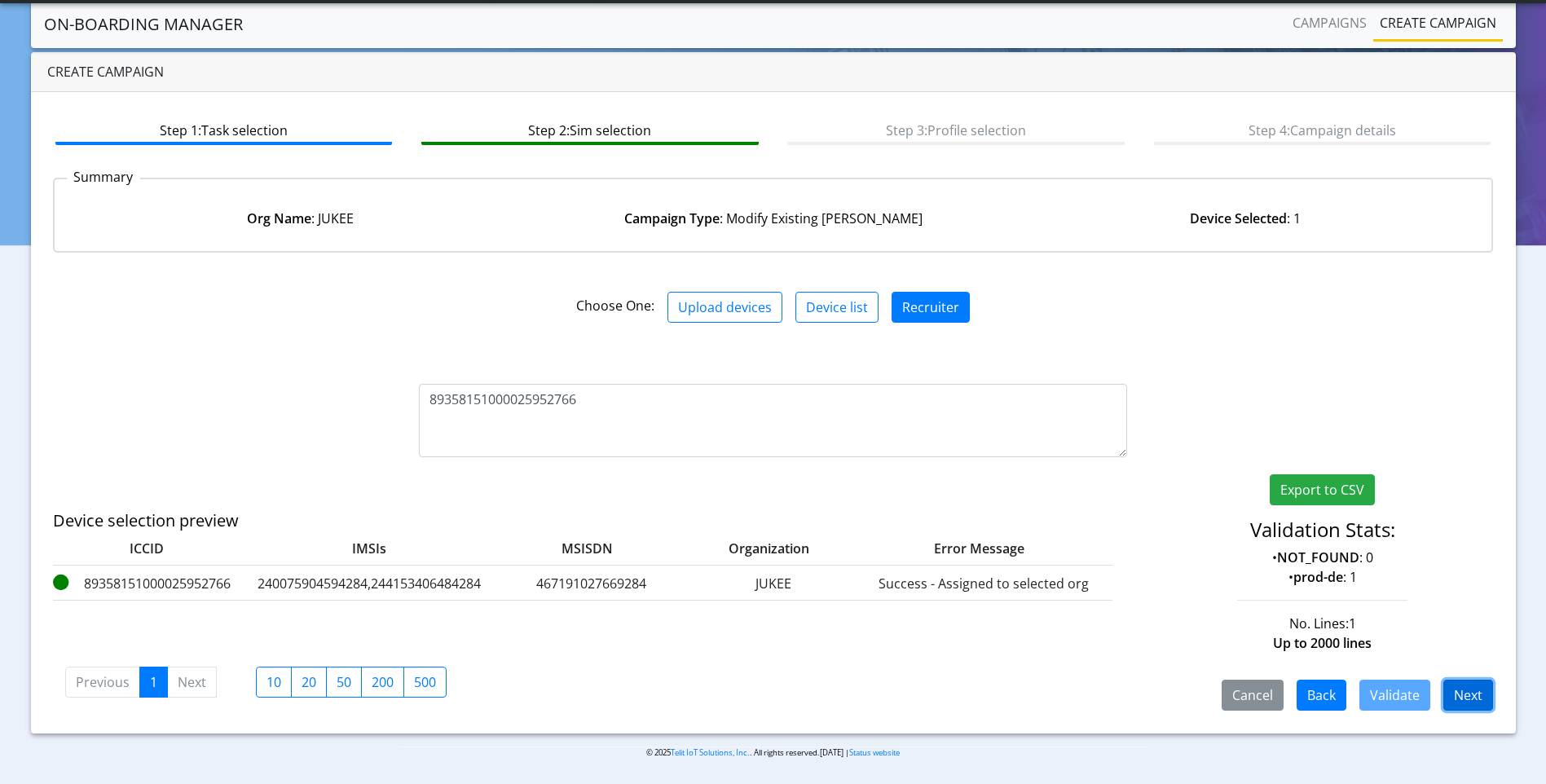
click at [1473, 704] on button "Next" at bounding box center [1468, 695] width 50 height 31
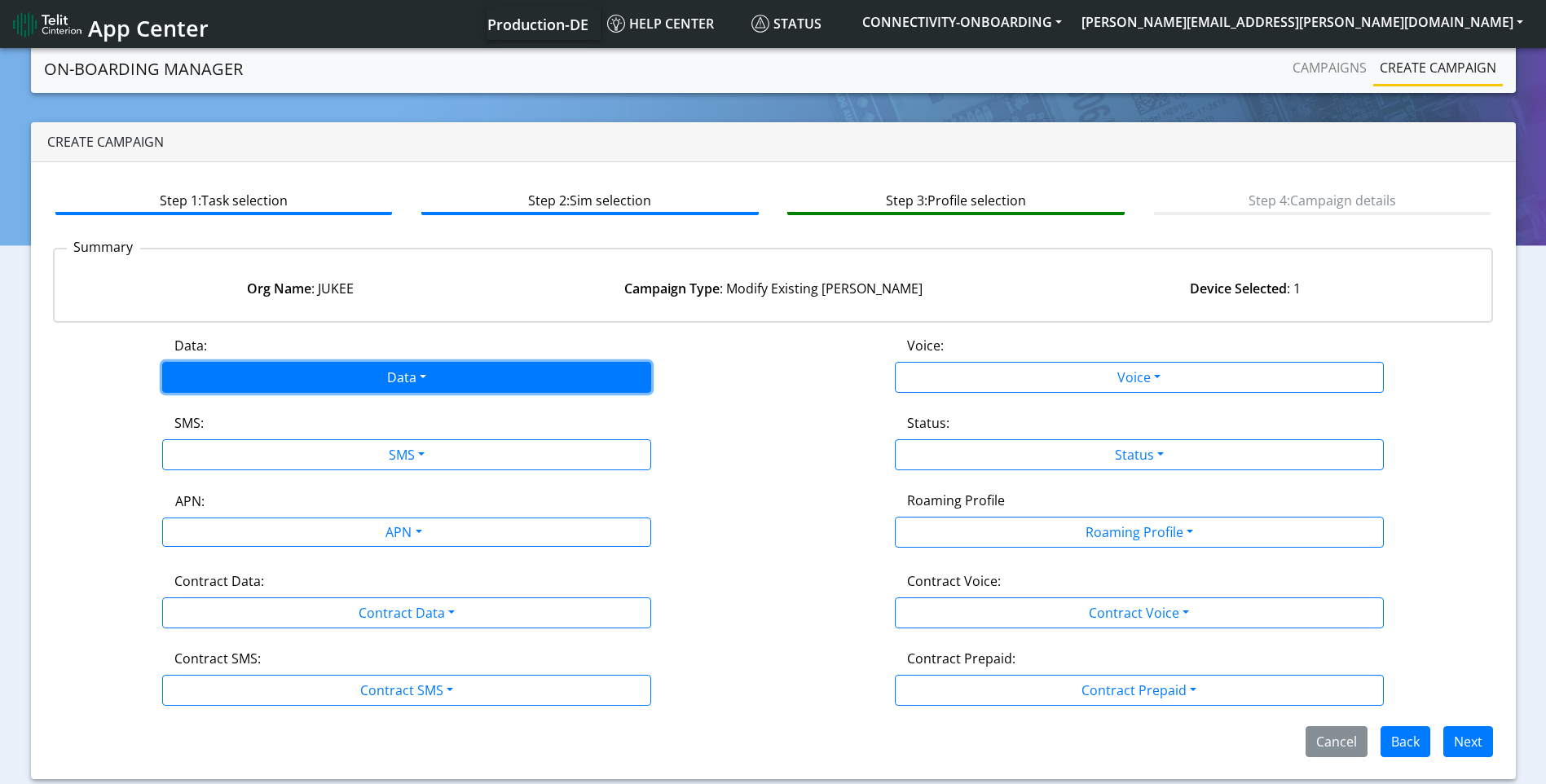
click at [406, 388] on button "Data" at bounding box center [406, 377] width 489 height 31
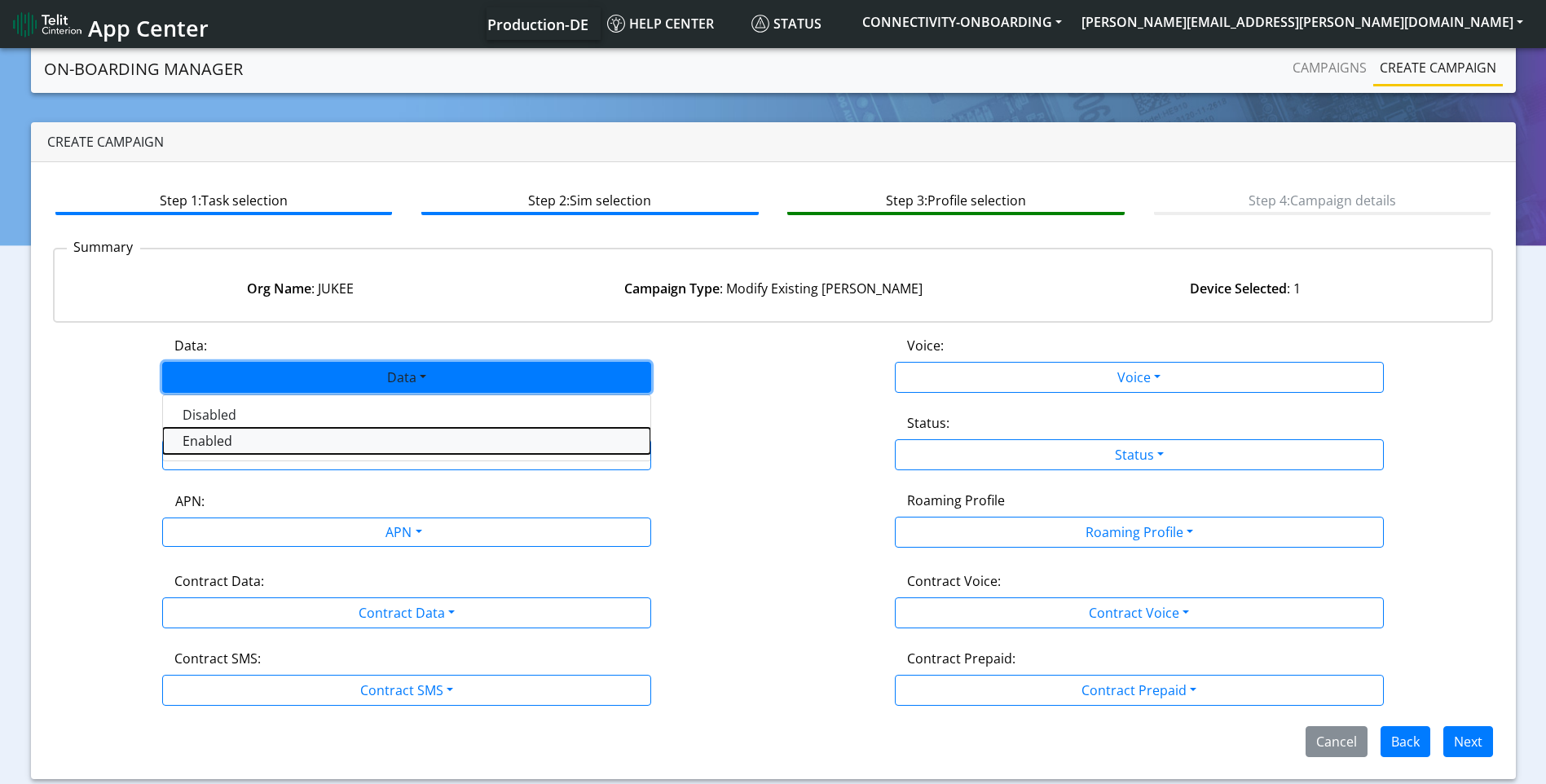
click at [334, 444] on button "Enabled" at bounding box center [406, 441] width 487 height 26
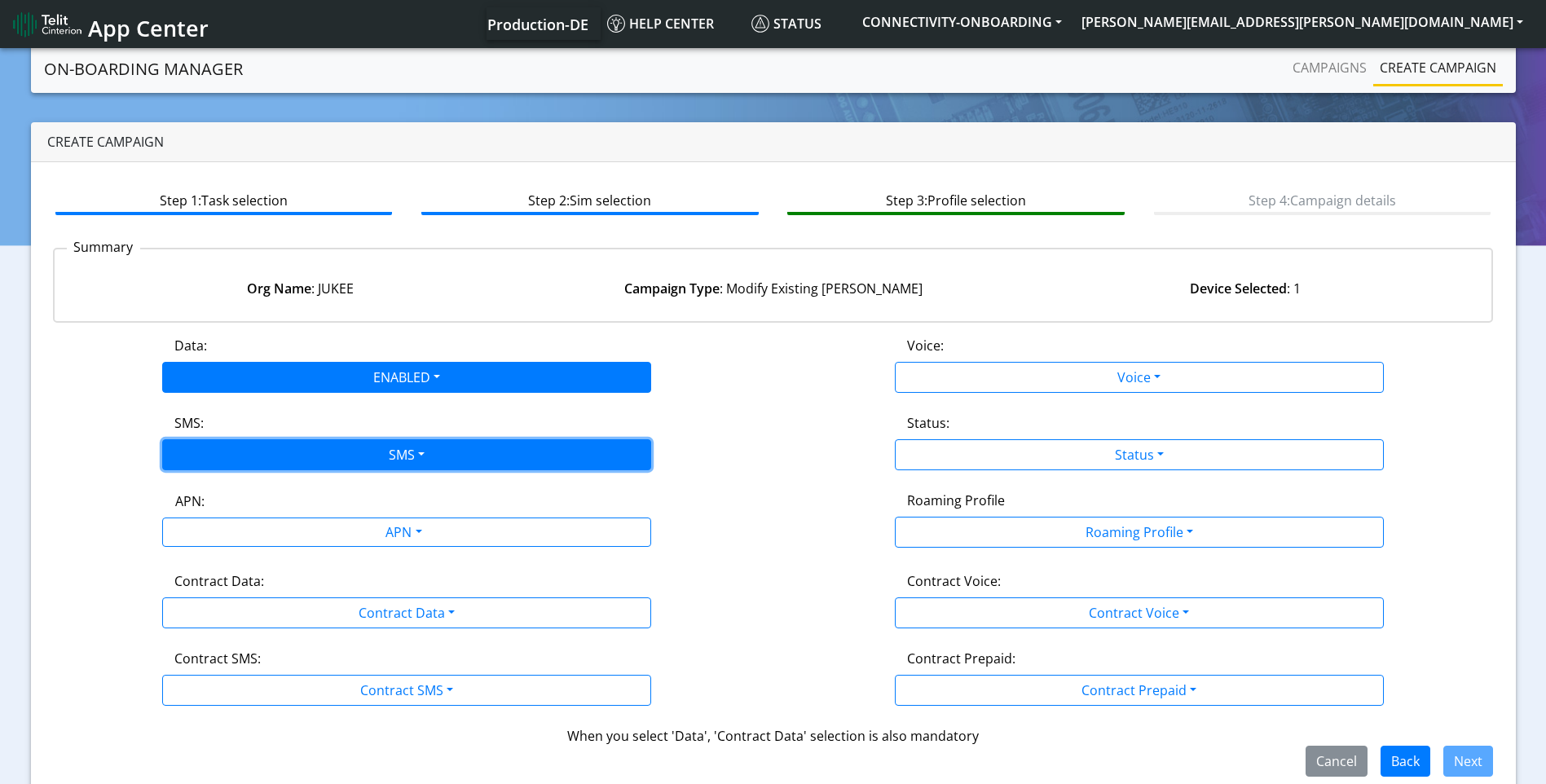
click at [334, 455] on button "SMS" at bounding box center [406, 454] width 489 height 31
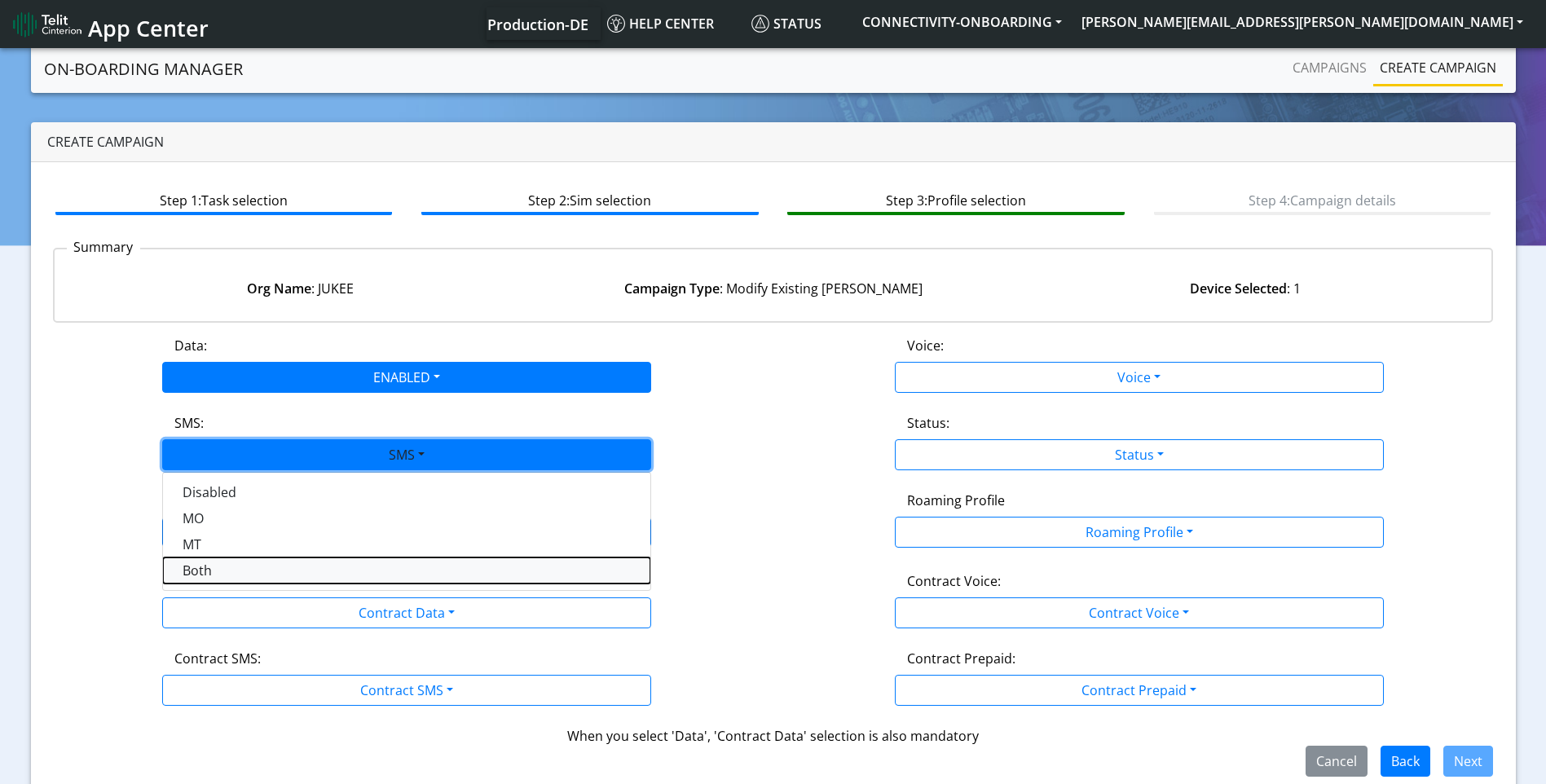
click at [278, 571] on button "Both" at bounding box center [406, 571] width 487 height 26
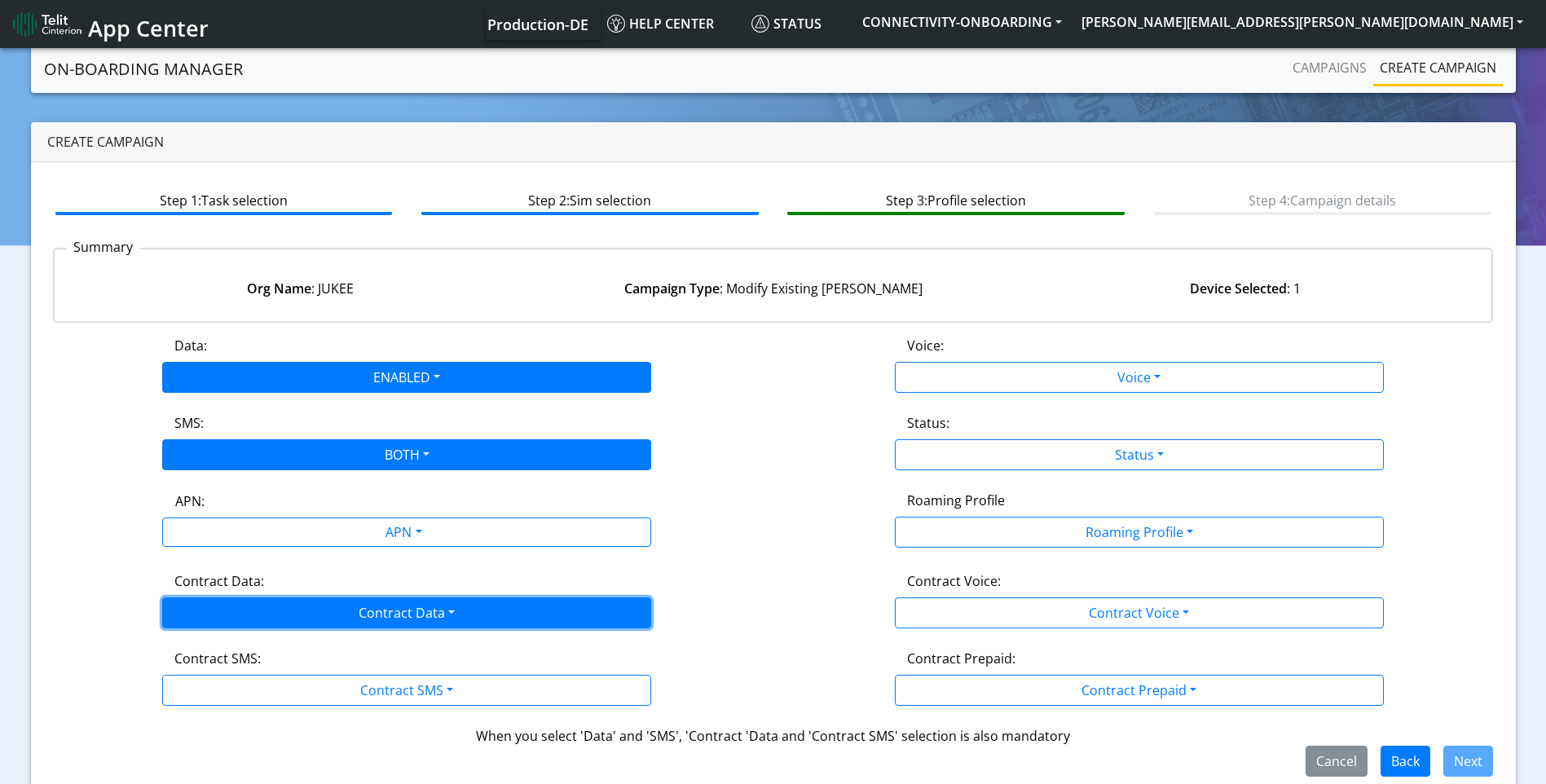
click at [280, 613] on button "Contract Data" at bounding box center [406, 612] width 489 height 31
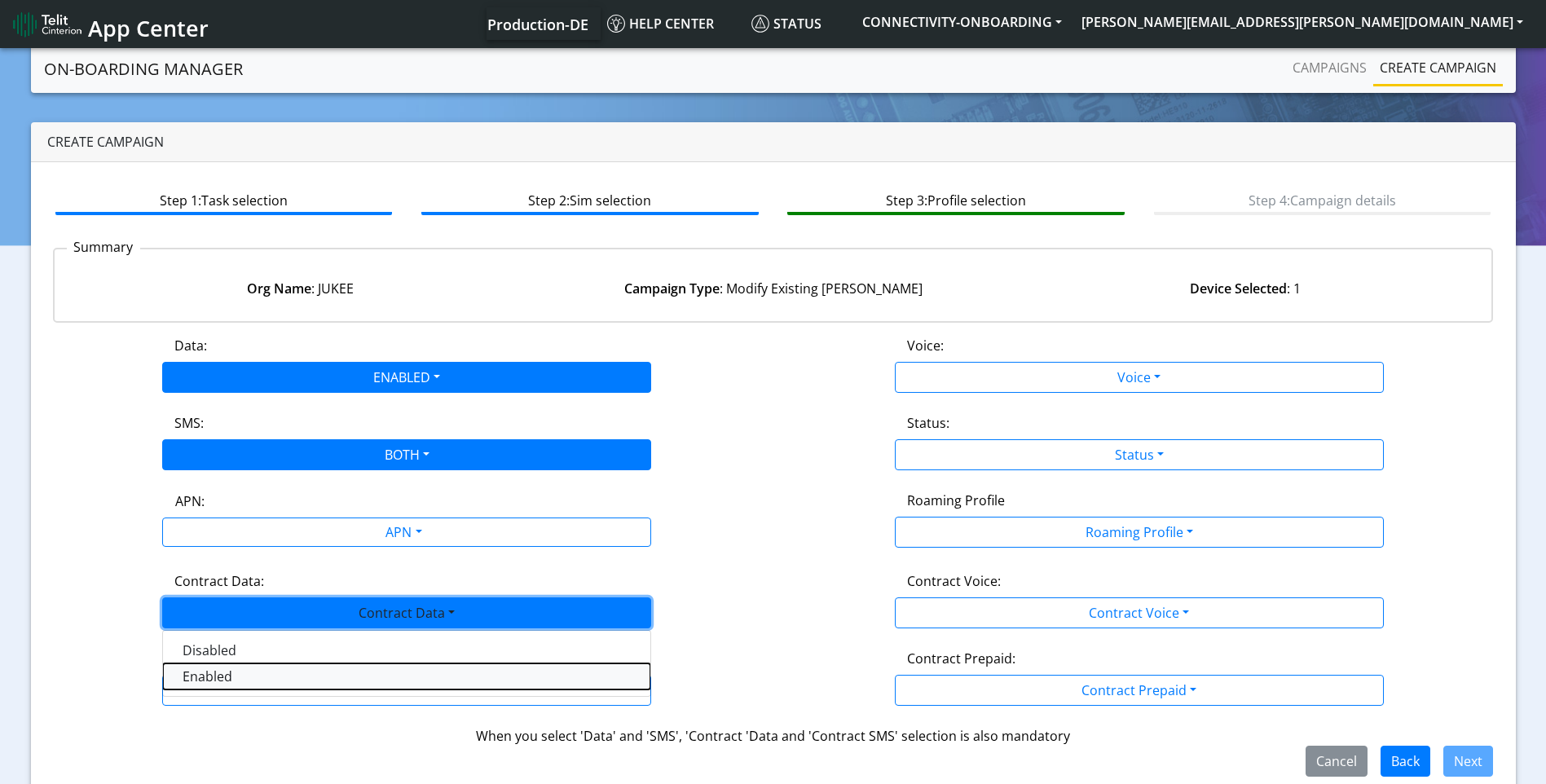
click at [245, 673] on Dataenabled-dropdown "Enabled" at bounding box center [406, 677] width 487 height 26
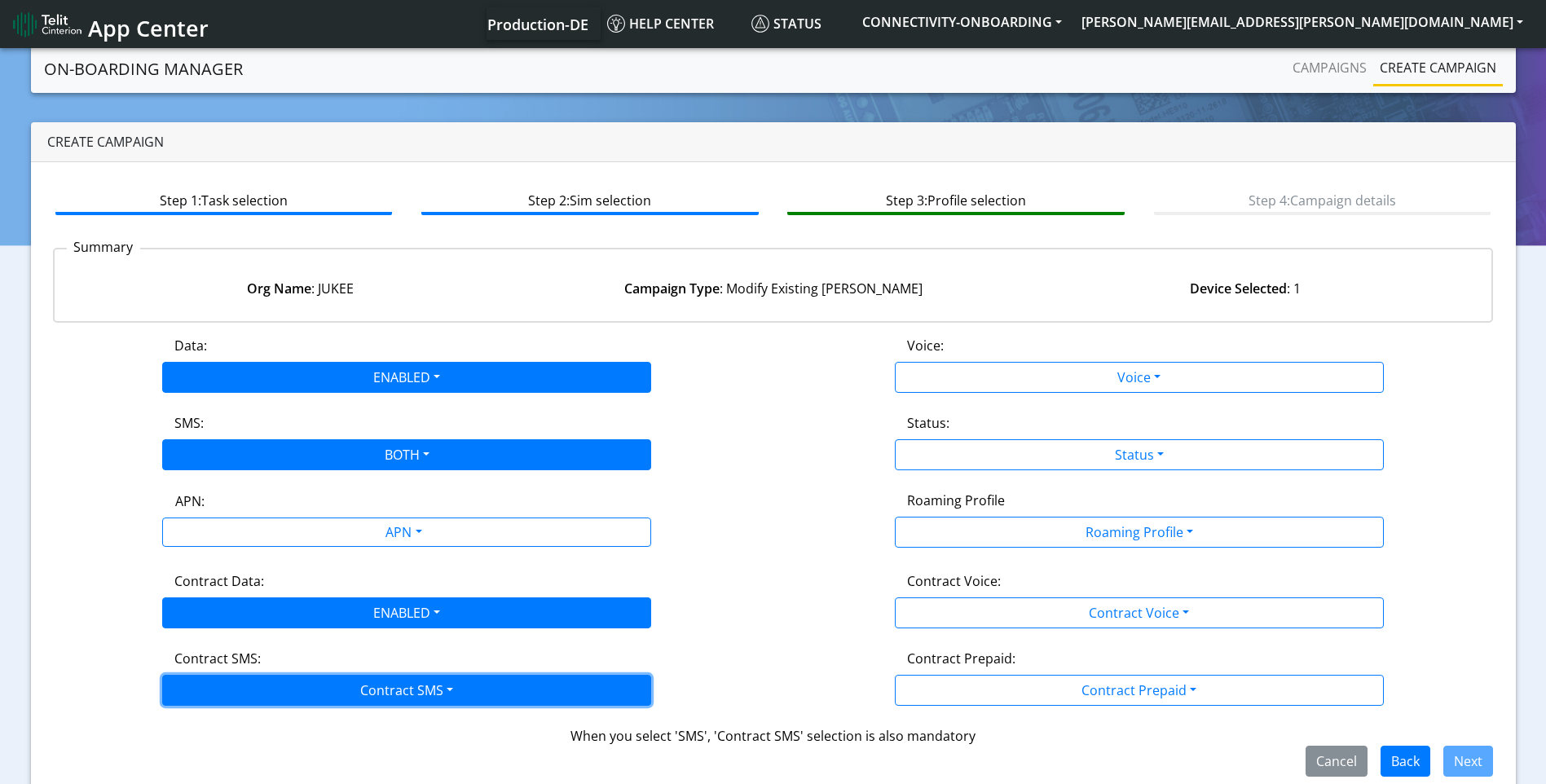
click at [254, 697] on button "Contract SMS" at bounding box center [406, 690] width 489 height 31
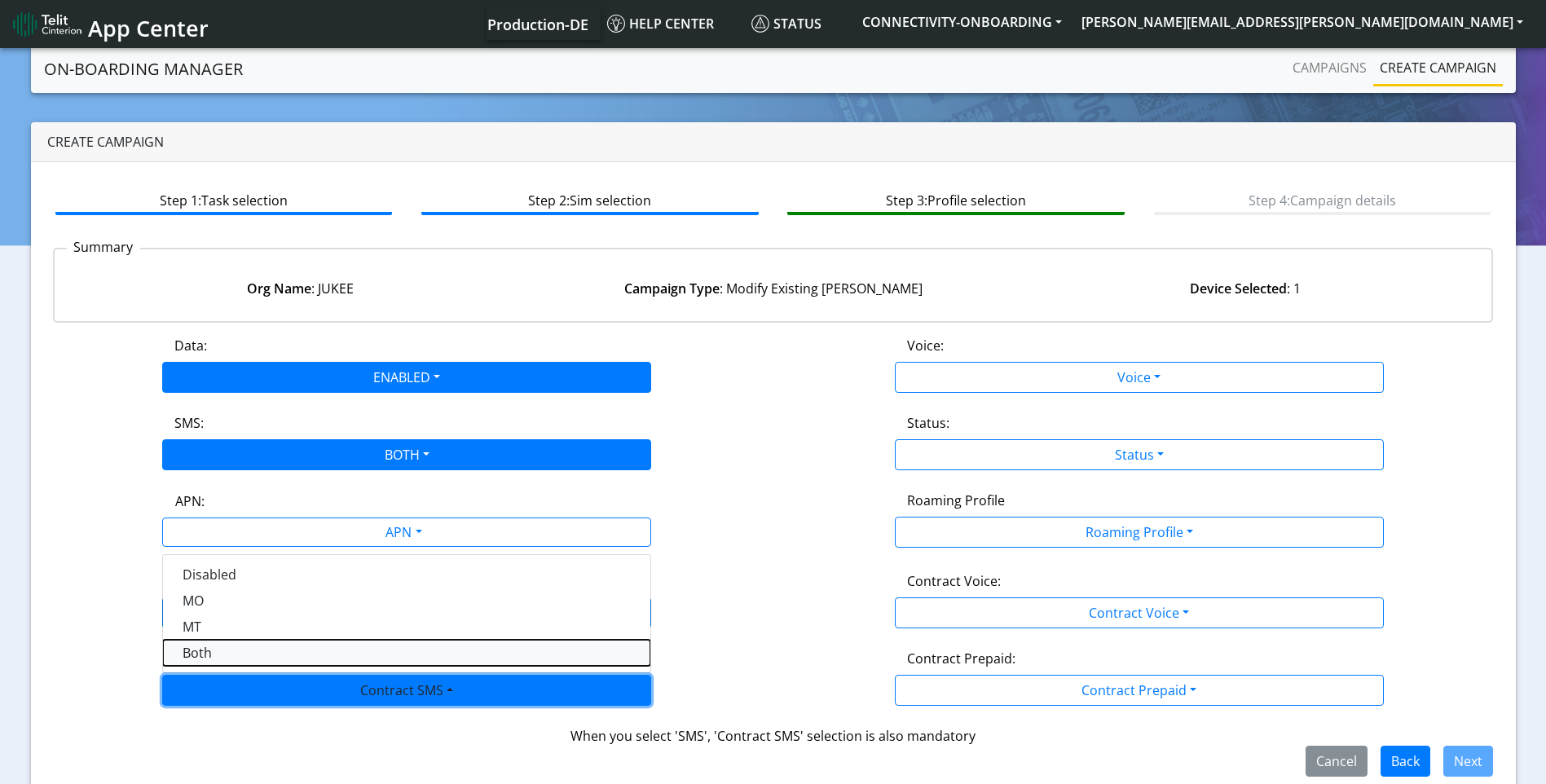
click at [227, 645] on SMSboth-dropdown "Both" at bounding box center [406, 652] width 487 height 26
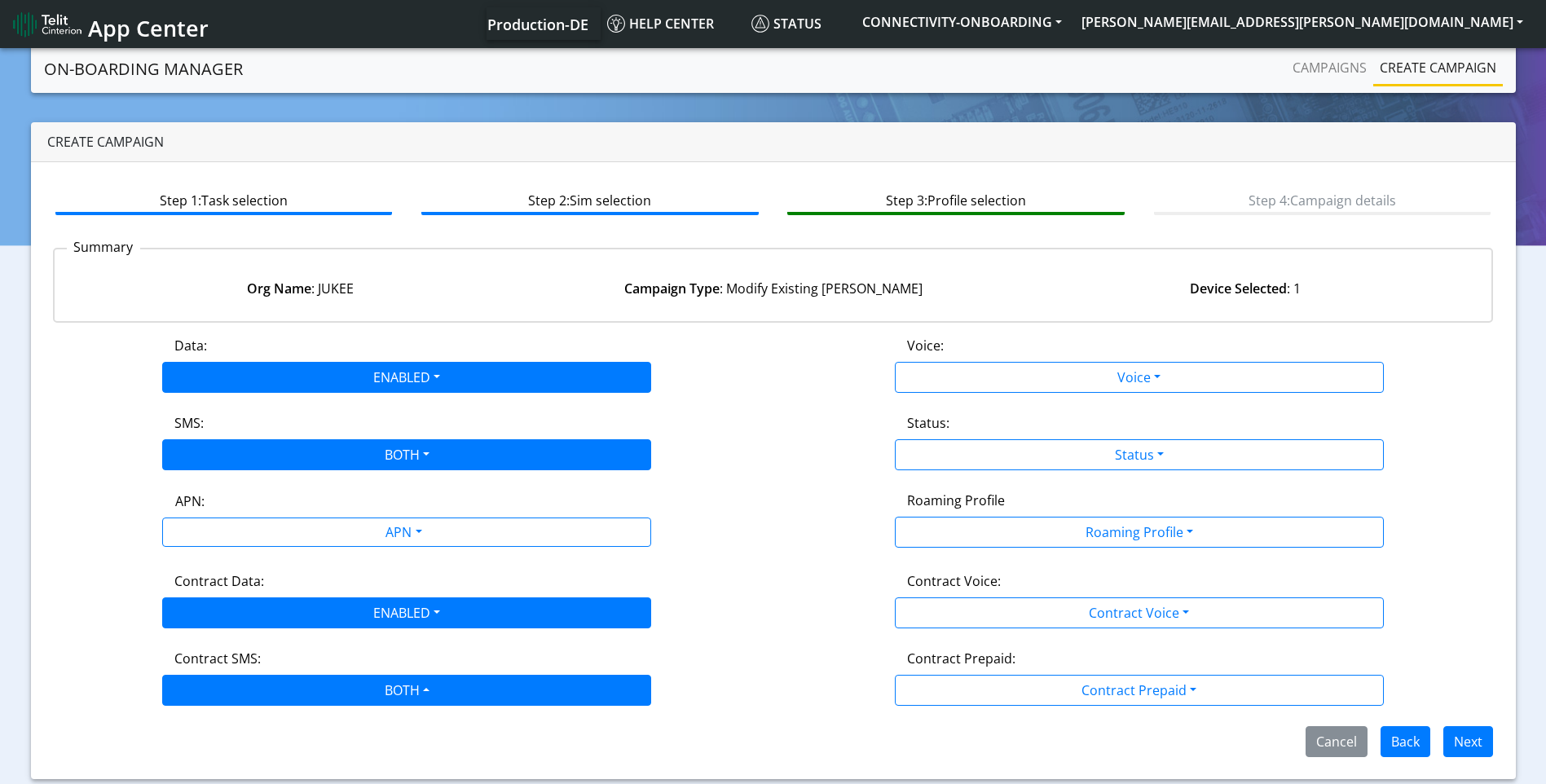
scroll to position [1, 0]
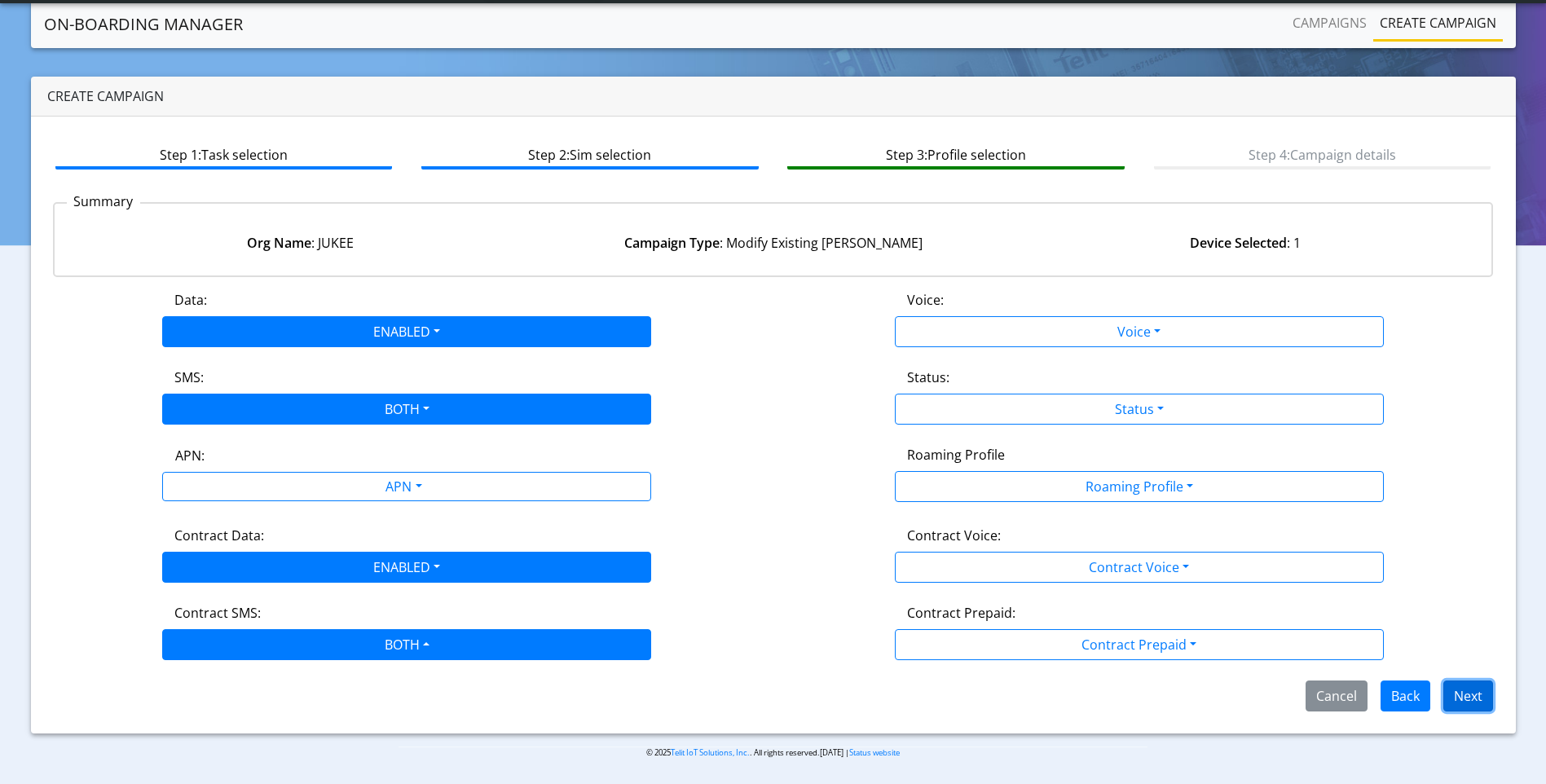
click at [1465, 686] on button "Next" at bounding box center [1468, 696] width 50 height 31
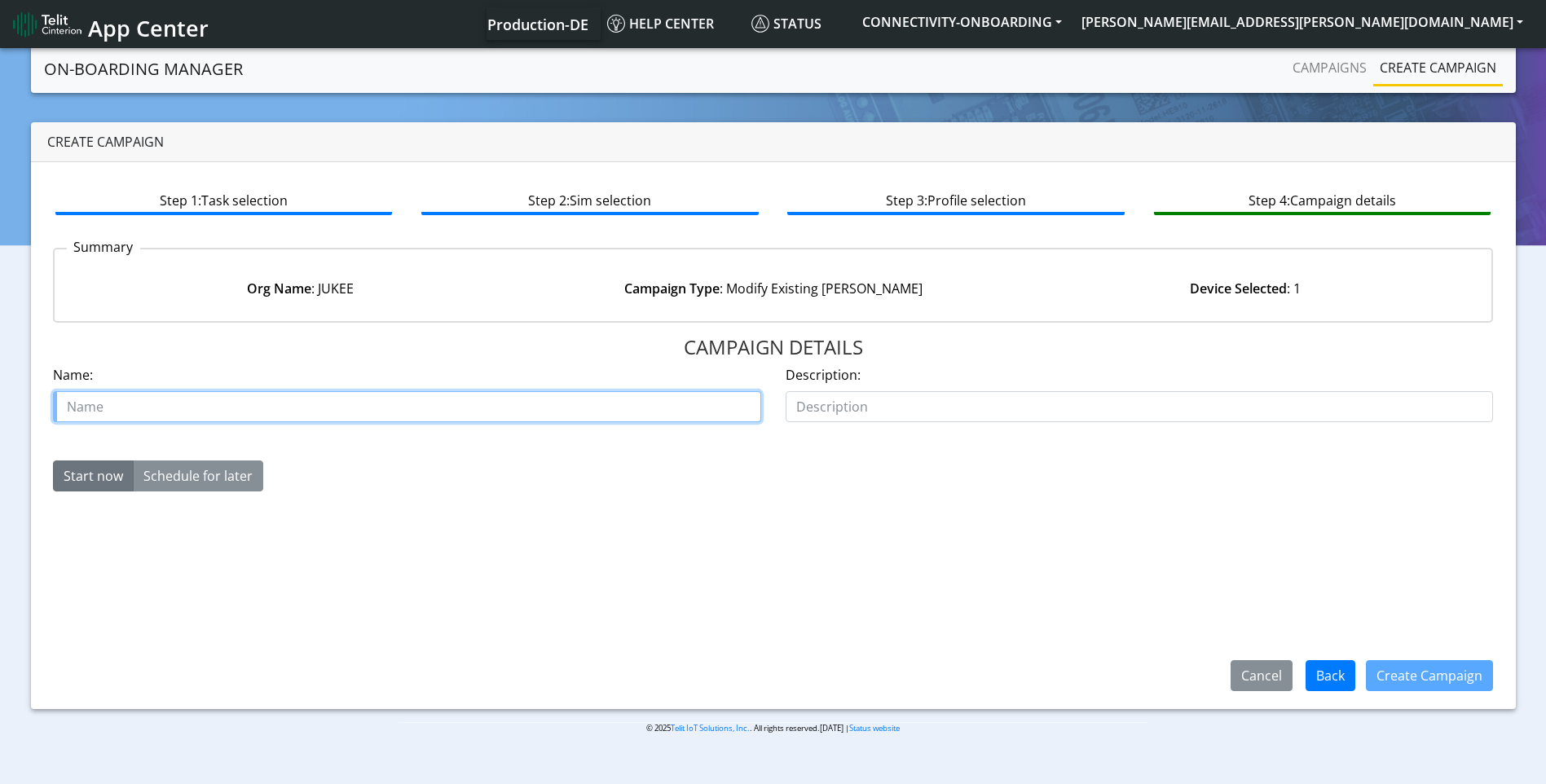
click at [629, 413] on input "text" at bounding box center [406, 406] width 708 height 31
type input "r"
type input "Starter sim Jukee"
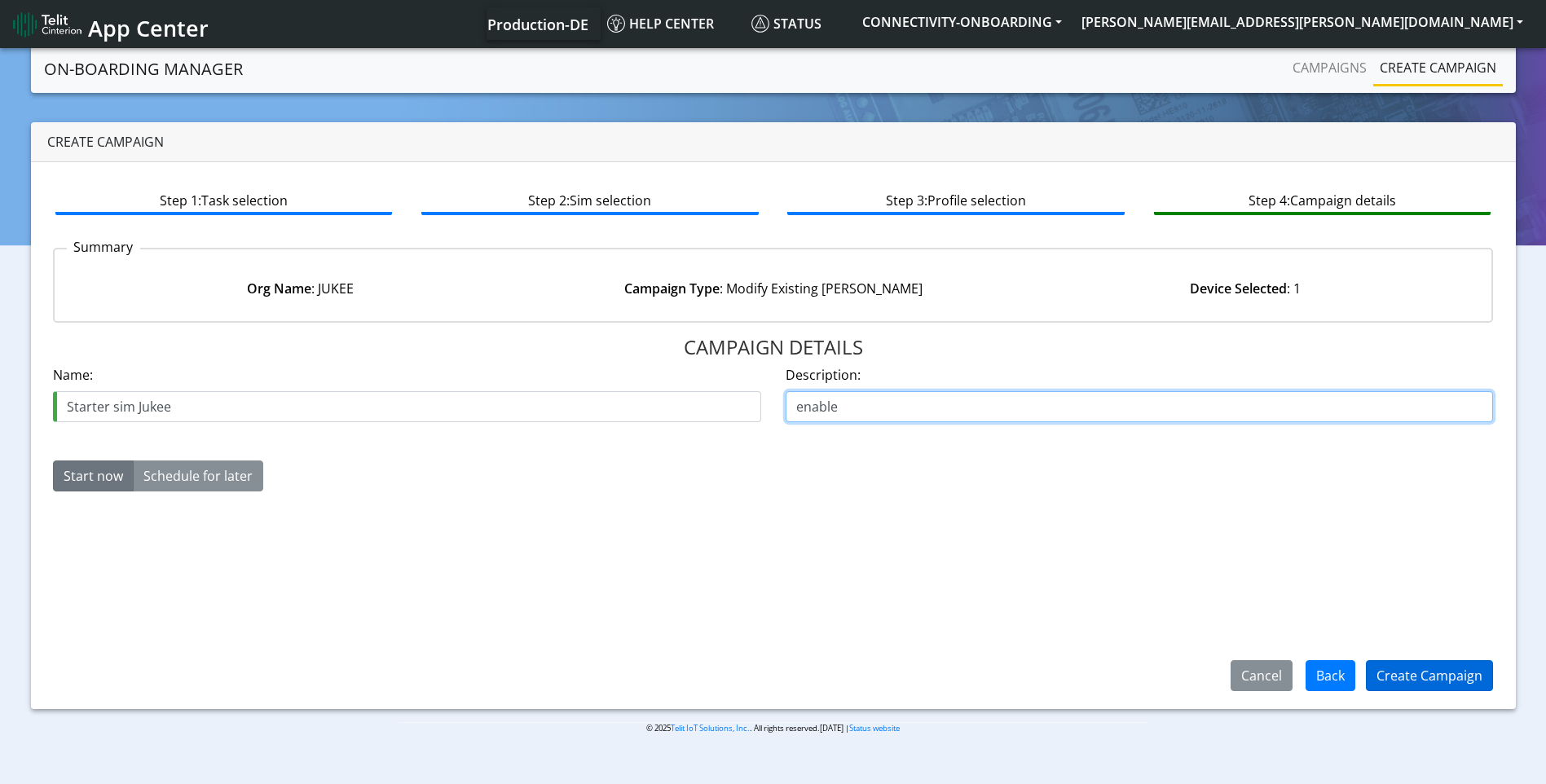
type input "enable"
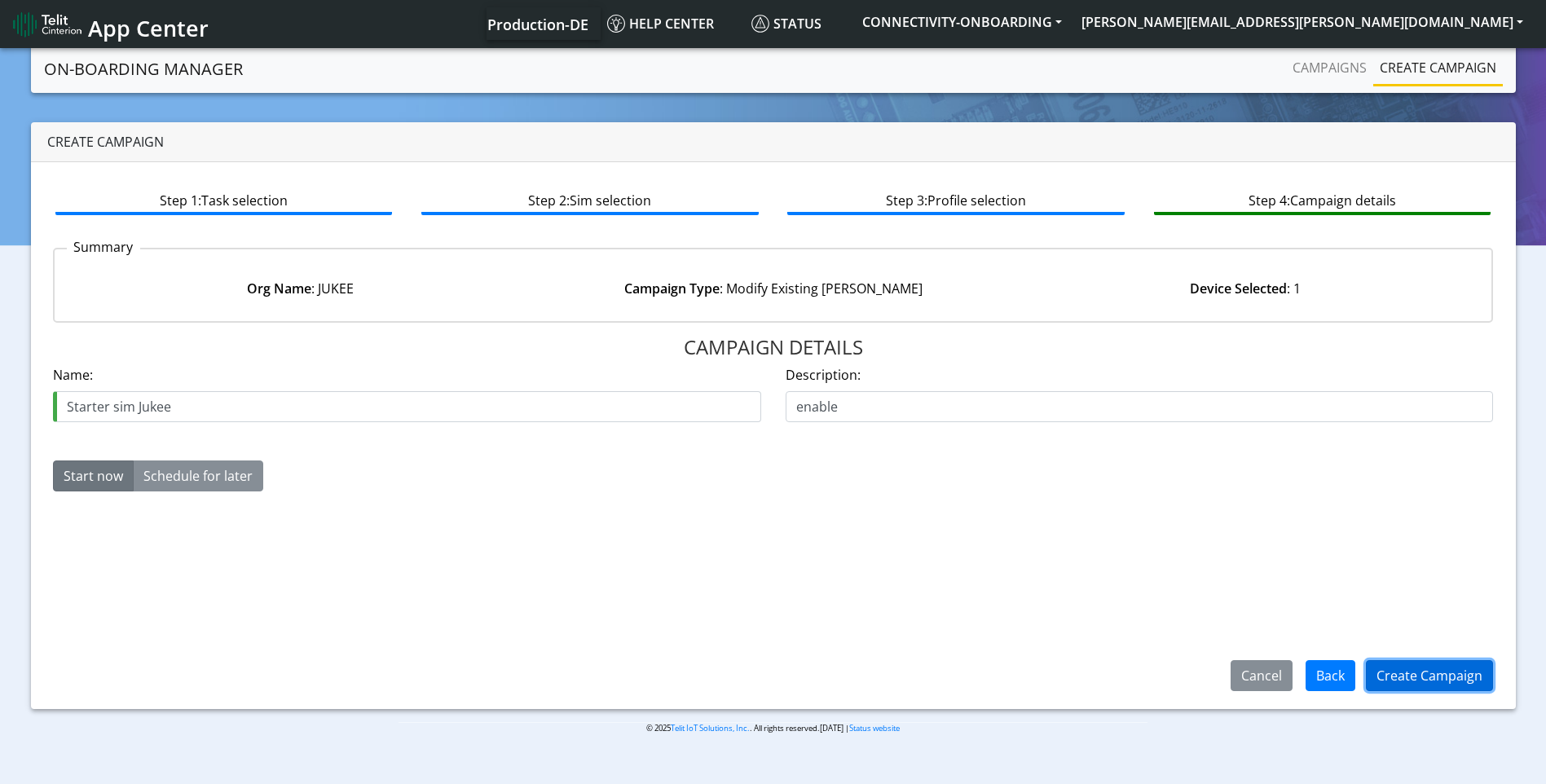
click at [1401, 677] on button "Create Campaign" at bounding box center [1429, 675] width 127 height 31
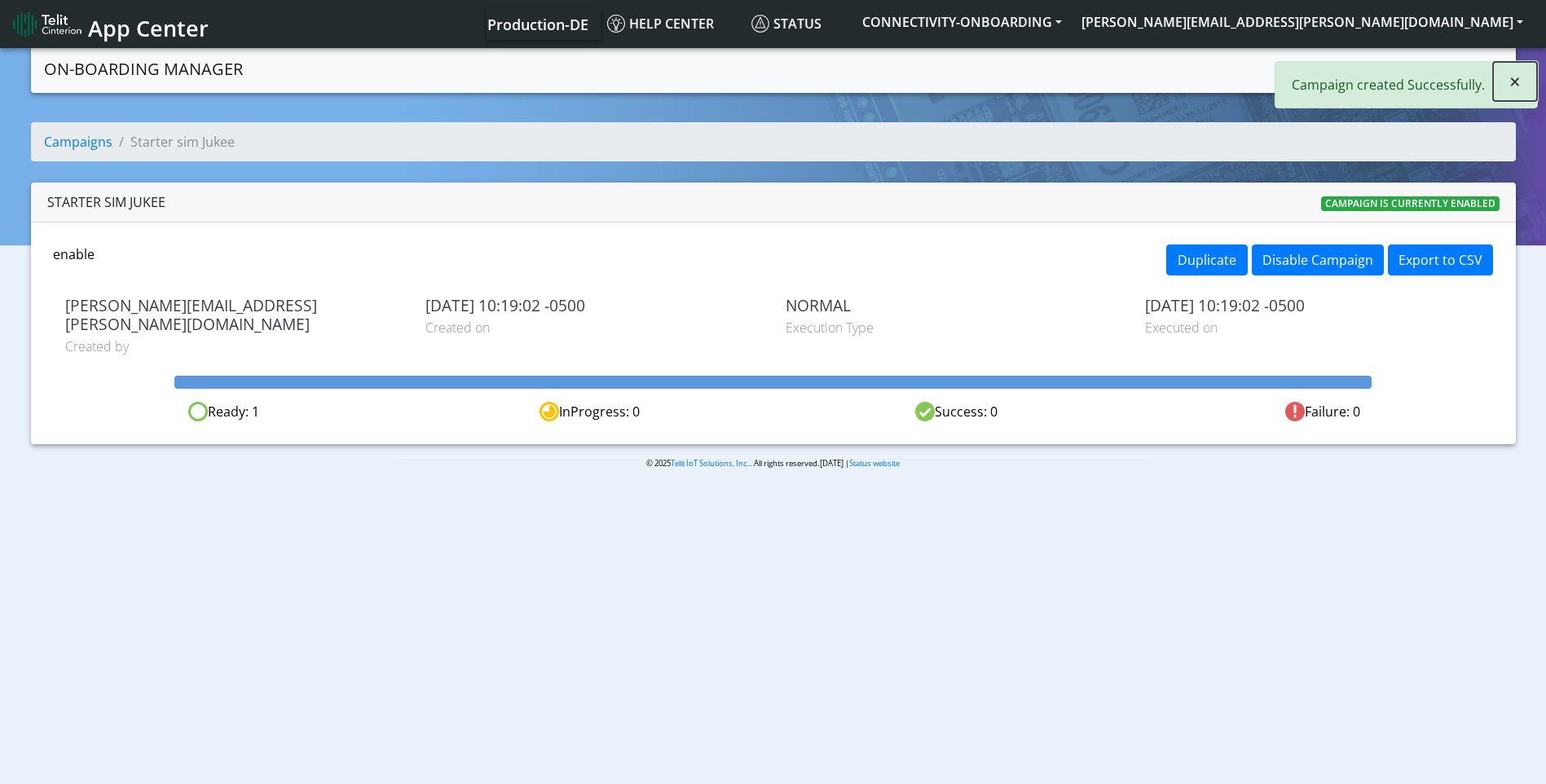
click at [1515, 76] on span "×" at bounding box center [1515, 81] width 11 height 27
click at [1313, 73] on link "Campaigns" at bounding box center [1330, 68] width 87 height 33
